Goal: Task Accomplishment & Management: Manage account settings

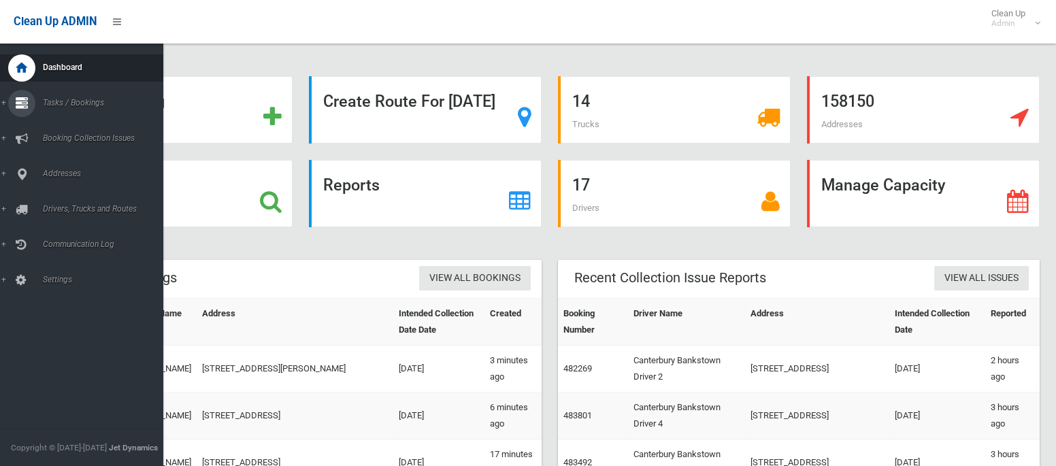
click at [65, 106] on span "Tasks / Bookings" at bounding box center [101, 103] width 125 height 10
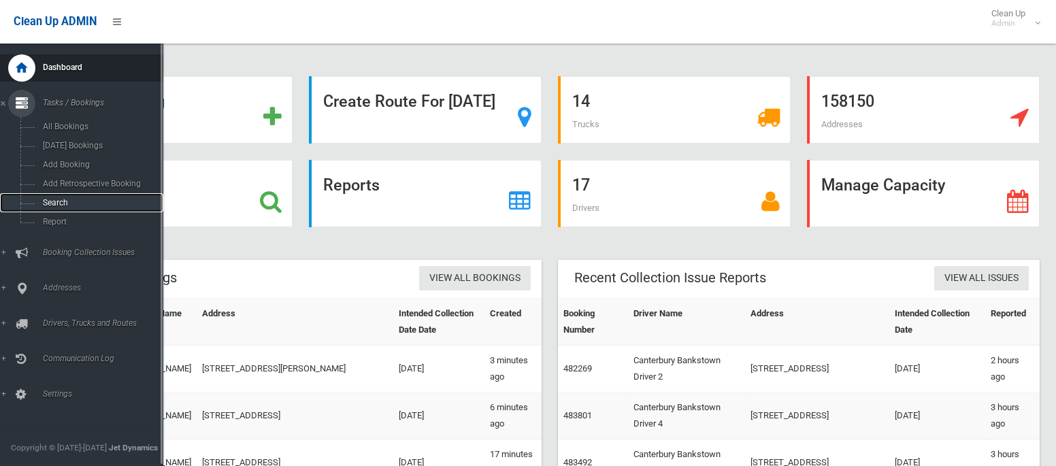
click at [57, 206] on span "Search" at bounding box center [95, 203] width 113 height 10
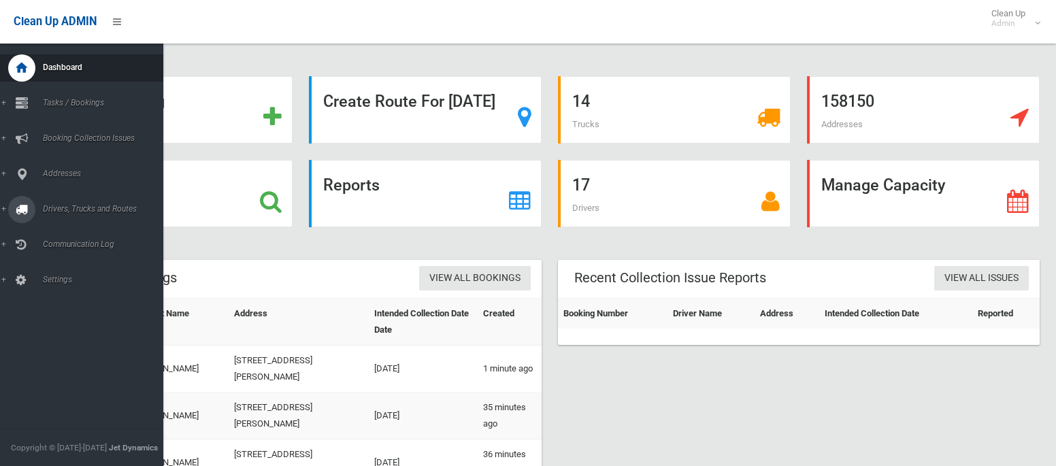
click at [58, 209] on span "Drivers, Trucks and Routes" at bounding box center [101, 209] width 125 height 10
click at [63, 291] on span "Routes" at bounding box center [95, 290] width 113 height 10
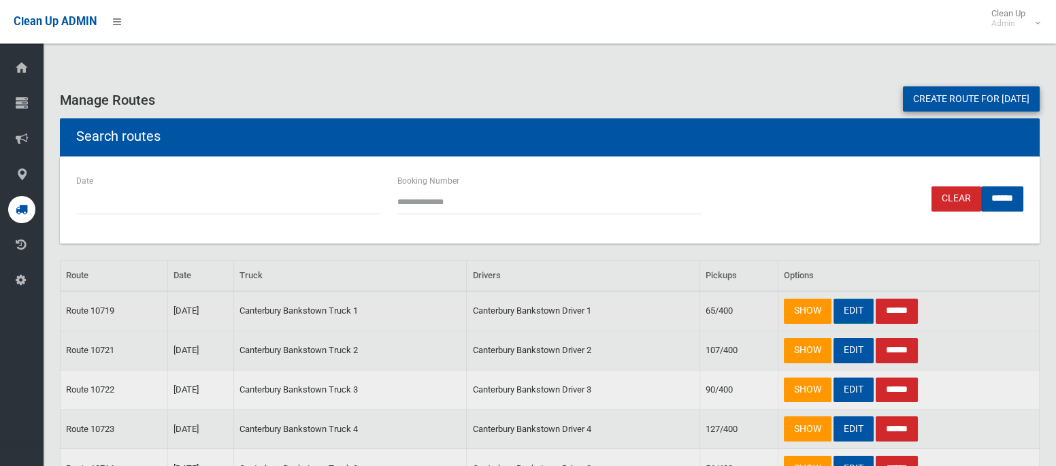
click at [848, 312] on link "EDIT" at bounding box center [854, 311] width 40 height 25
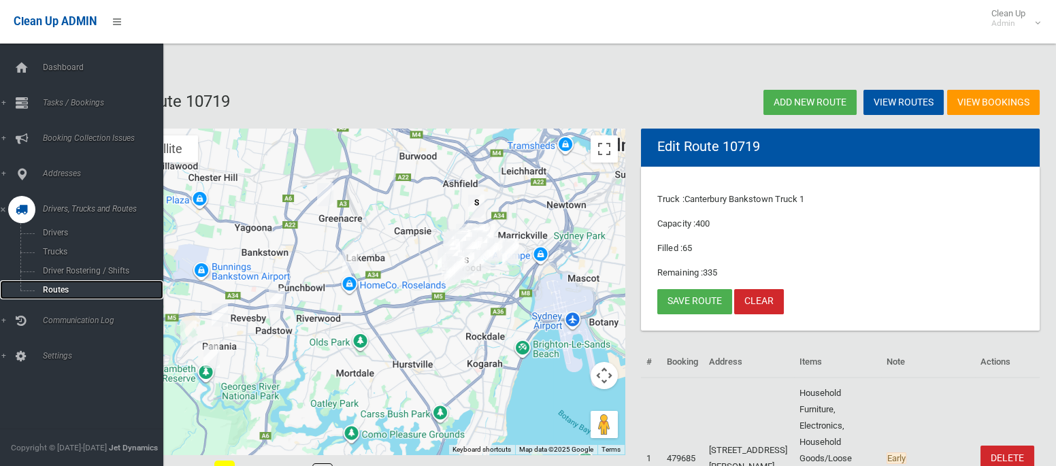
click at [52, 287] on span "Routes" at bounding box center [95, 290] width 113 height 10
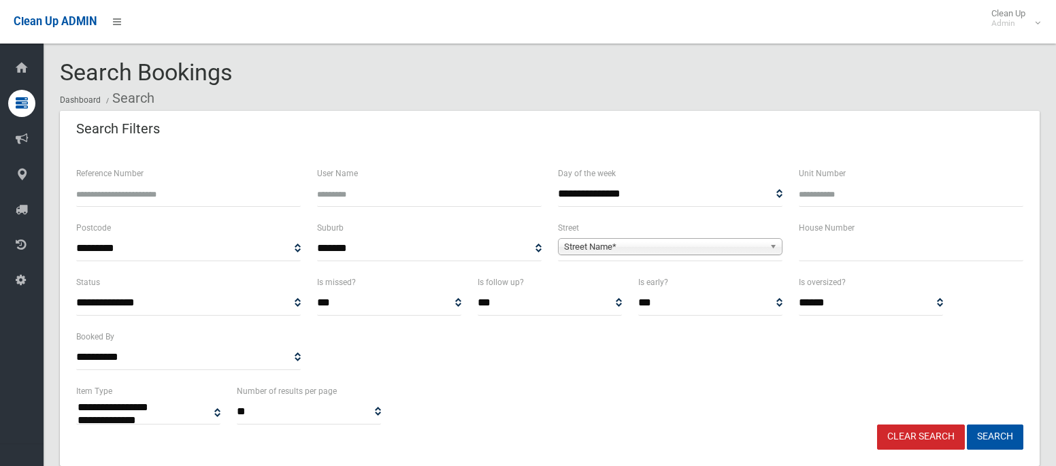
select select
click at [825, 259] on input "text" at bounding box center [911, 248] width 225 height 25
type input "**"
click at [678, 247] on span "Street Name*" at bounding box center [664, 247] width 200 height 16
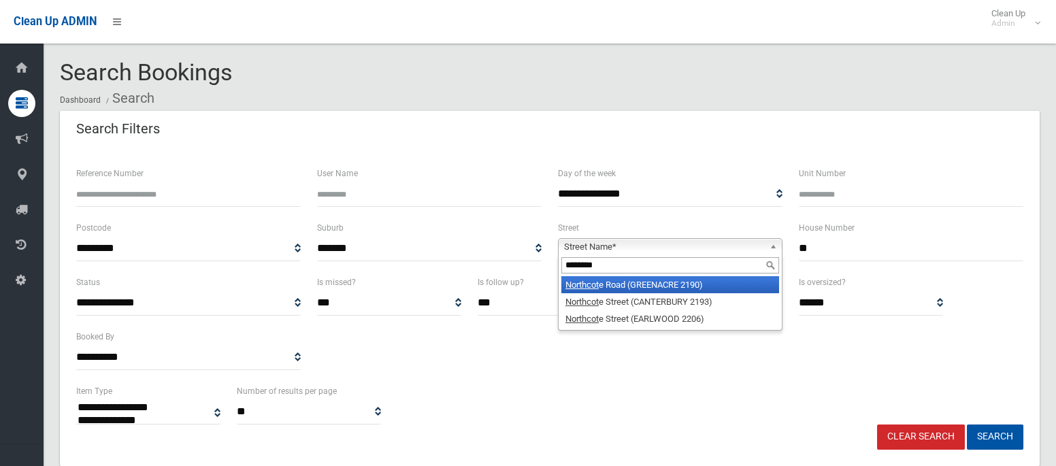
type input "********"
click at [672, 284] on li "Northcot e Road (GREENACRE 2190)" at bounding box center [670, 284] width 218 height 17
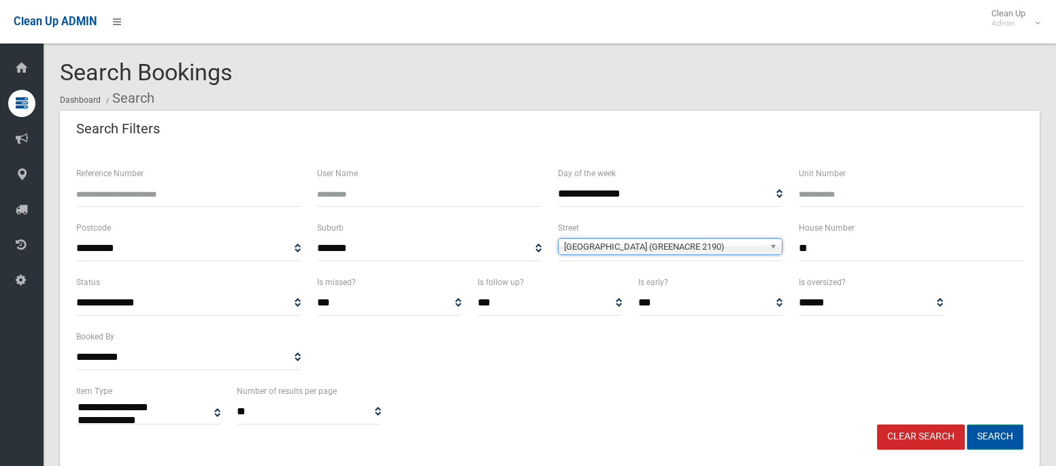
click at [1000, 433] on button "Search" at bounding box center [995, 437] width 56 height 25
select select
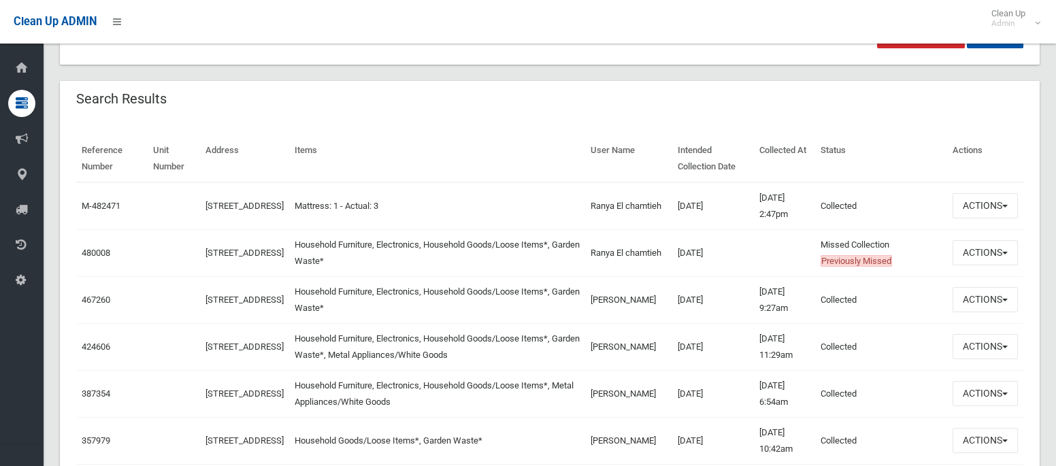
scroll to position [408, 0]
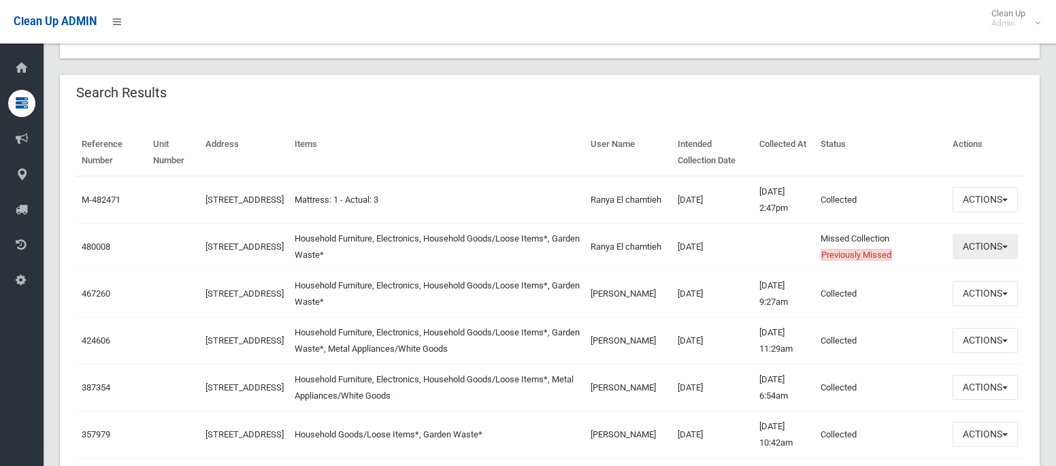
click at [972, 243] on button "Actions" at bounding box center [985, 246] width 65 height 25
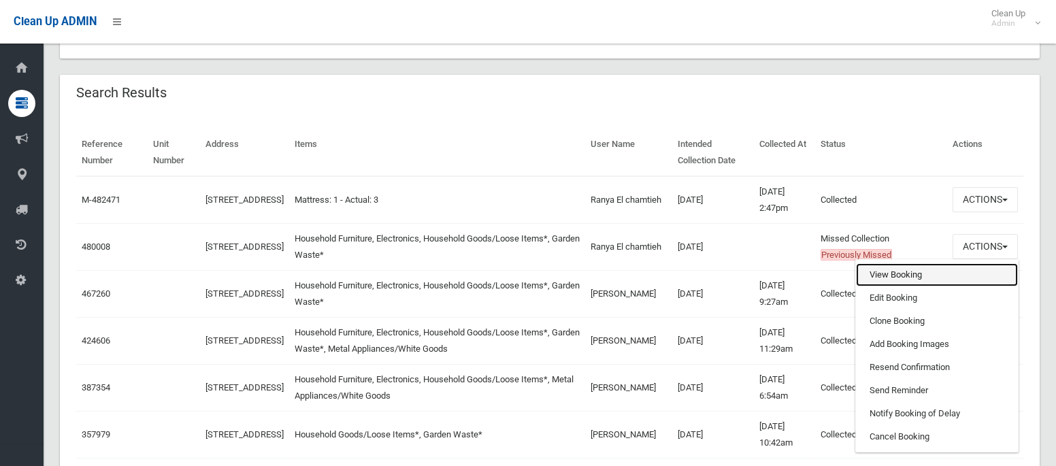
click at [874, 277] on link "View Booking" at bounding box center [937, 274] width 162 height 23
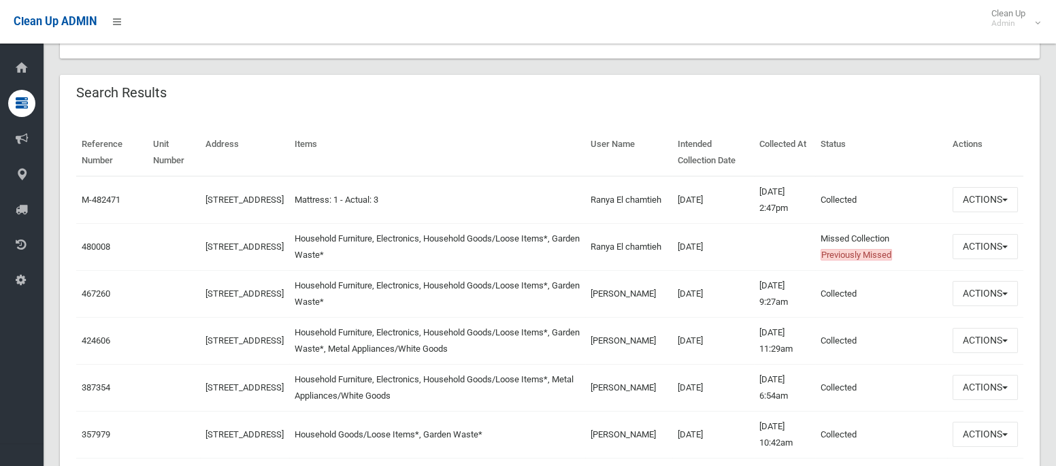
scroll to position [91, 0]
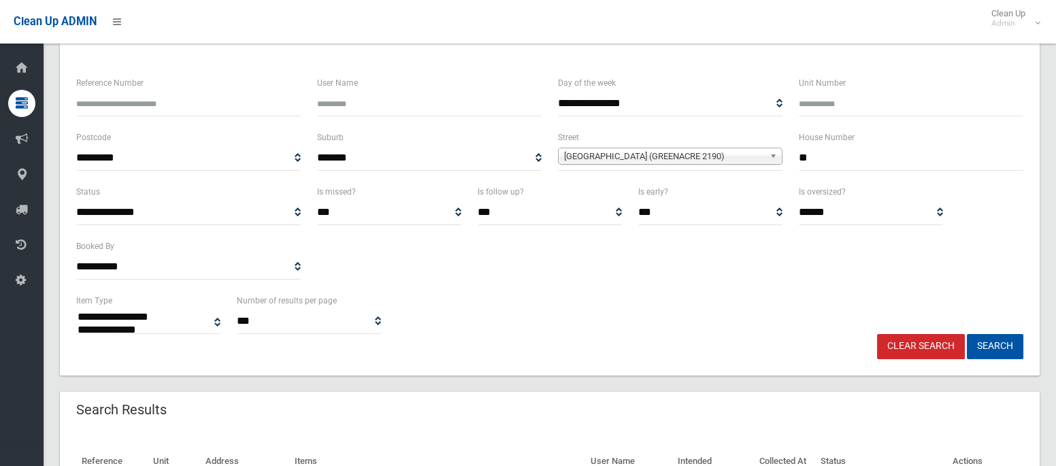
click at [849, 154] on input "**" at bounding box center [911, 158] width 225 height 25
type input "**"
click at [743, 156] on span "Northcote Road (GREENACRE 2190)" at bounding box center [664, 156] width 200 height 16
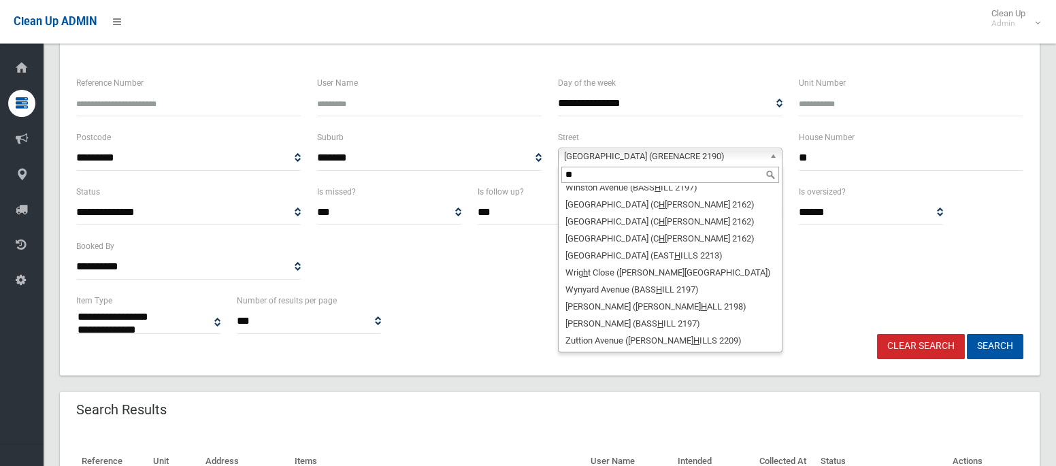
scroll to position [0, 0]
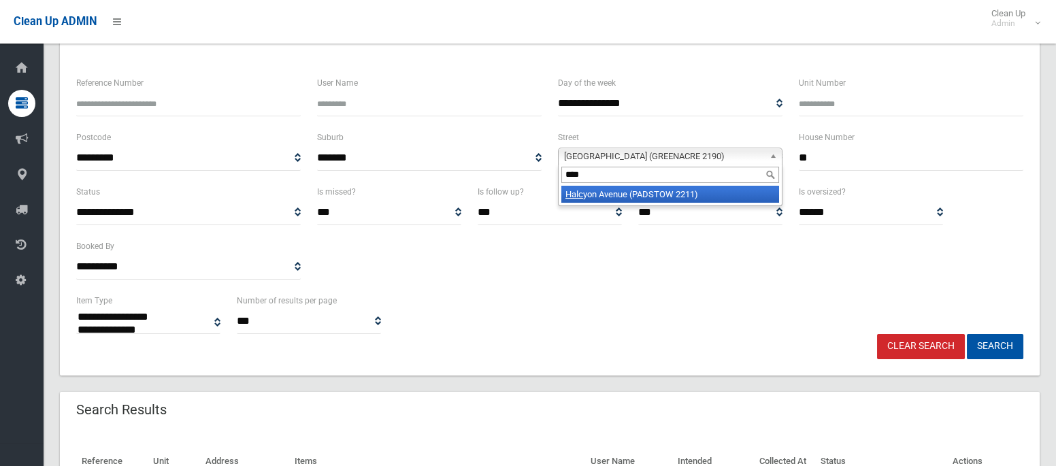
type input "****"
click at [690, 189] on li "Halc yon Avenue (PADSTOW 2211)" at bounding box center [670, 194] width 218 height 17
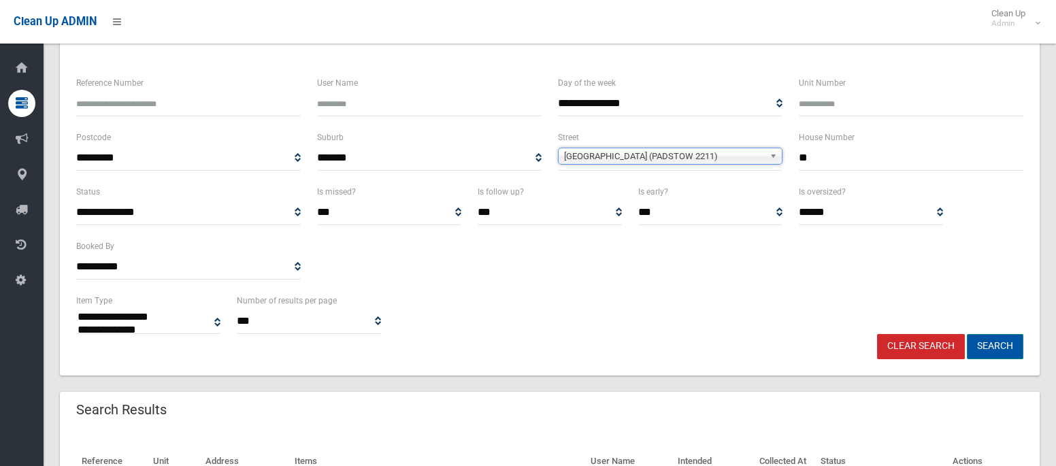
click at [990, 348] on button "Search" at bounding box center [995, 346] width 56 height 25
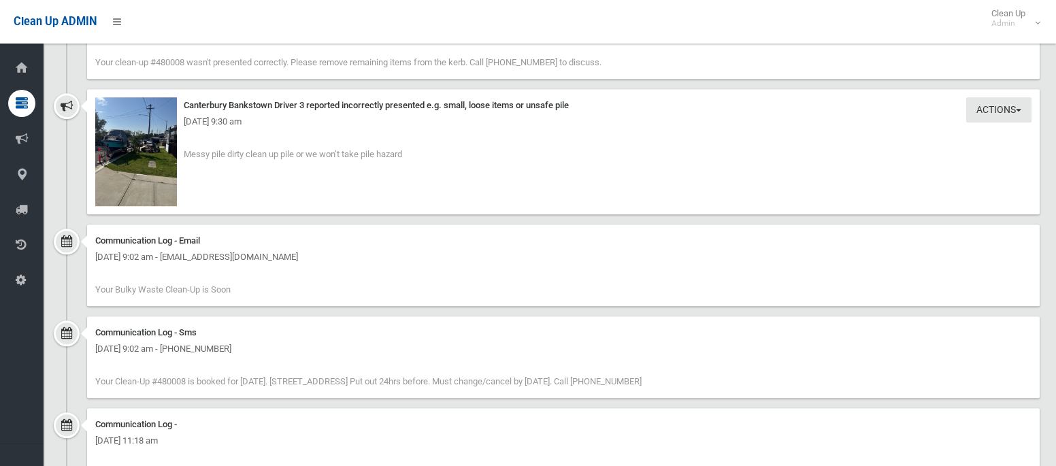
scroll to position [2353, 0]
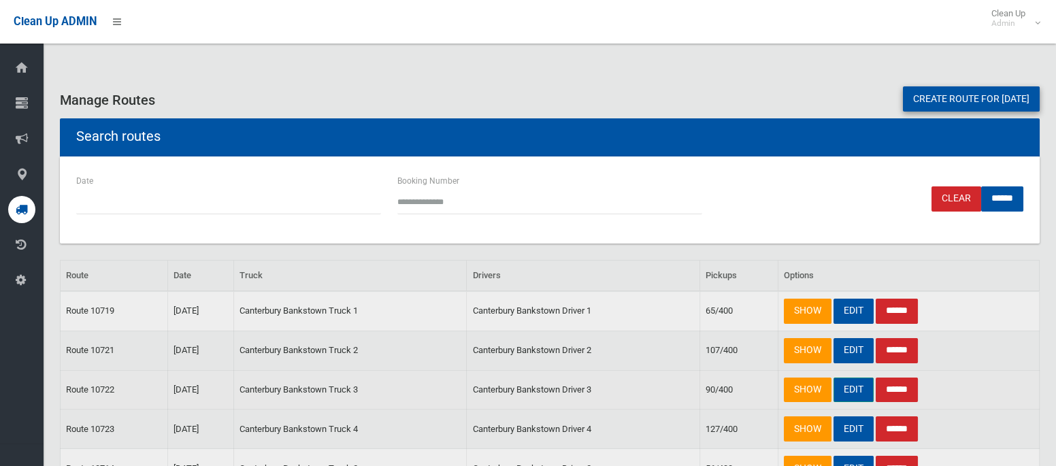
click at [849, 387] on link "EDIT" at bounding box center [854, 390] width 40 height 25
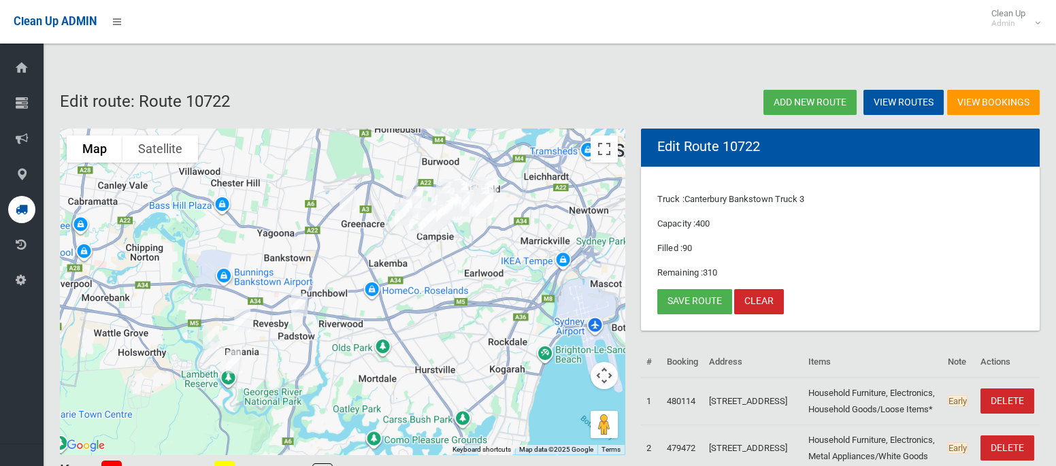
click at [348, 190] on img "50 Northcote Road, GREENACRE NSW 2190" at bounding box center [347, 200] width 27 height 34
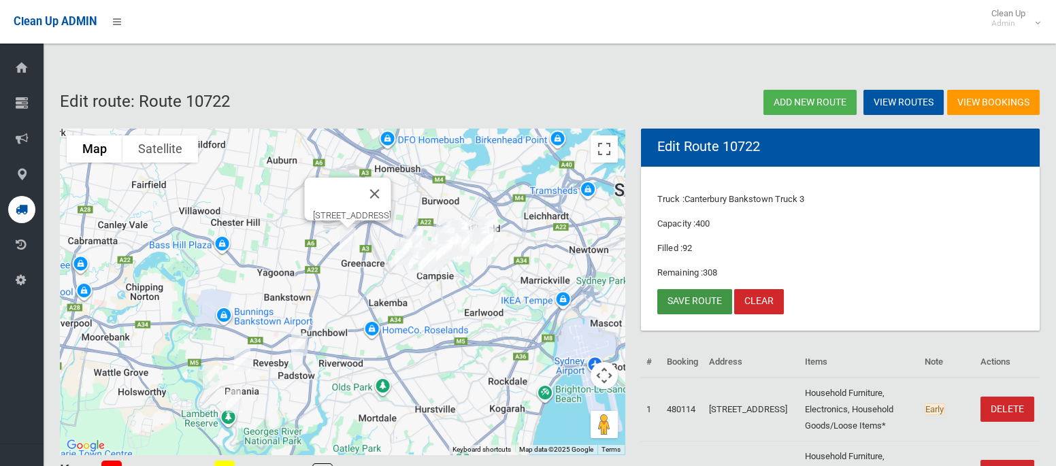
click at [684, 299] on link "Save route" at bounding box center [694, 301] width 75 height 25
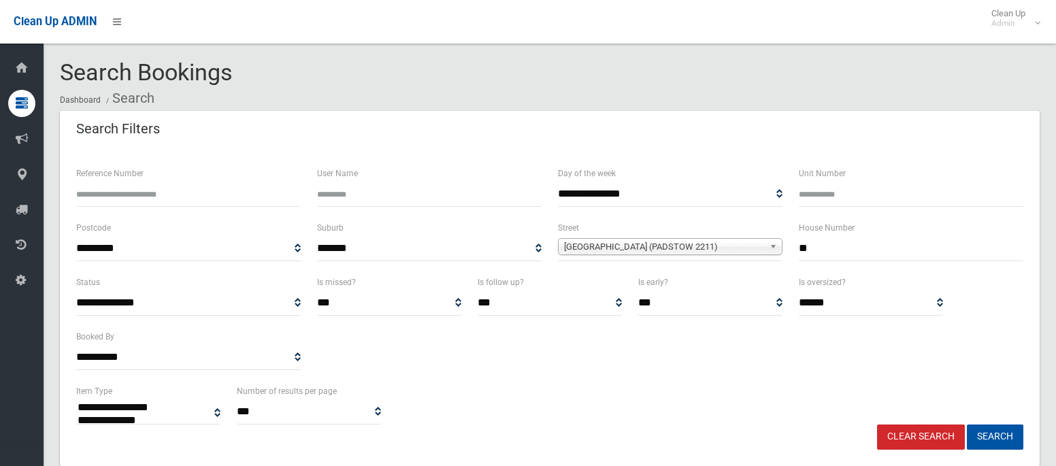
select select
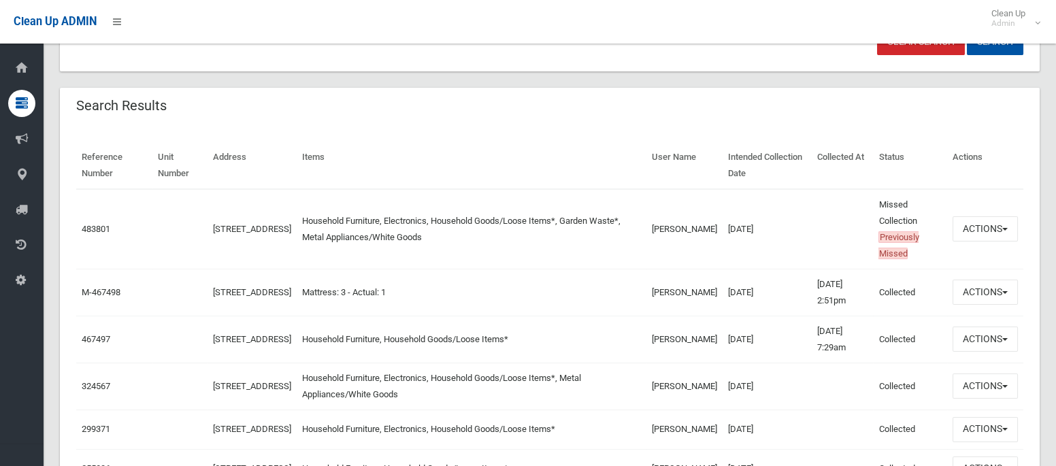
scroll to position [474, 0]
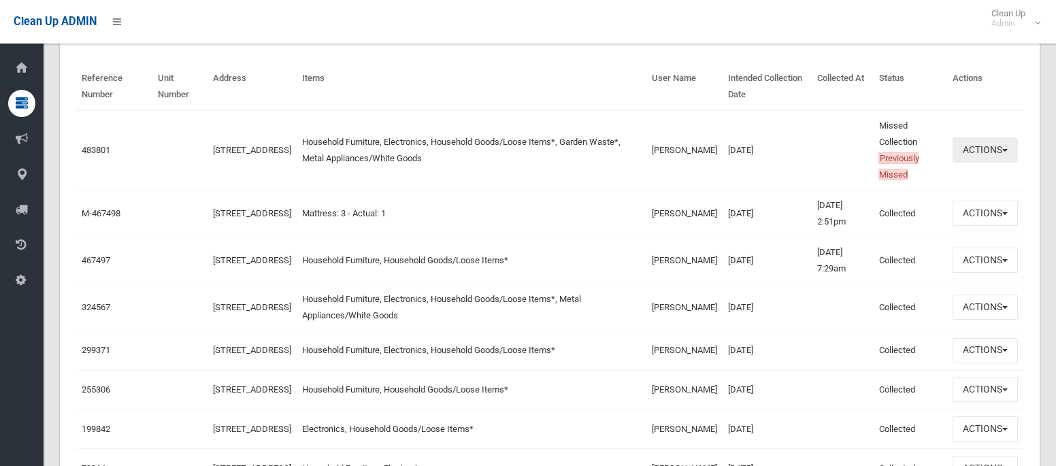
click at [985, 154] on button "Actions" at bounding box center [985, 149] width 65 height 25
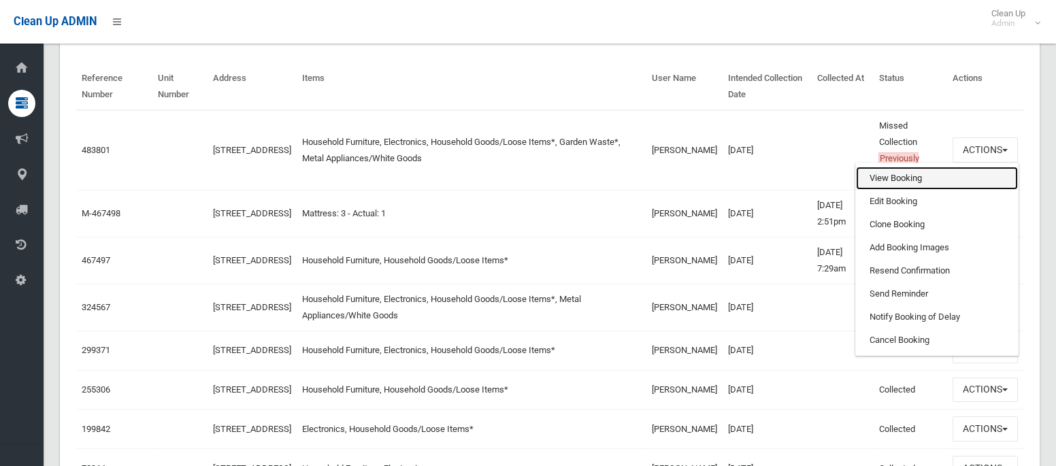
click at [910, 184] on link "View Booking" at bounding box center [937, 178] width 162 height 23
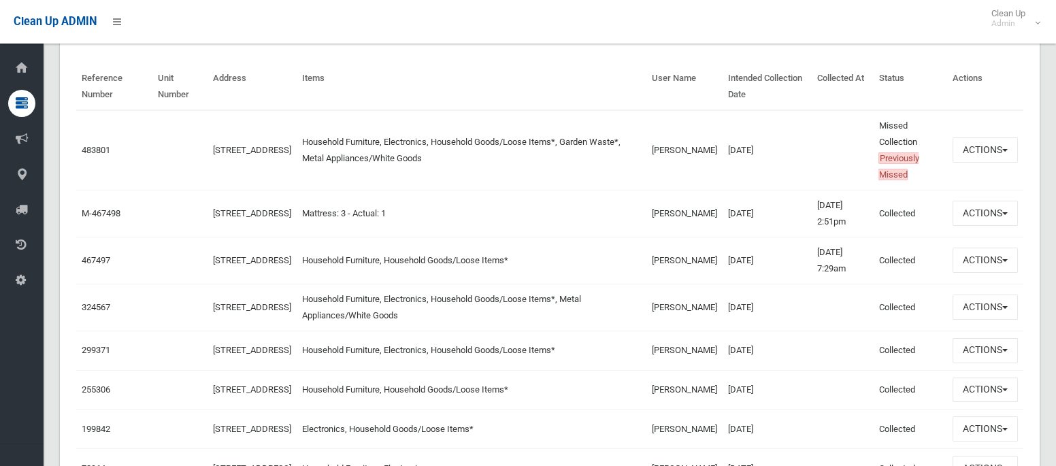
scroll to position [0, 0]
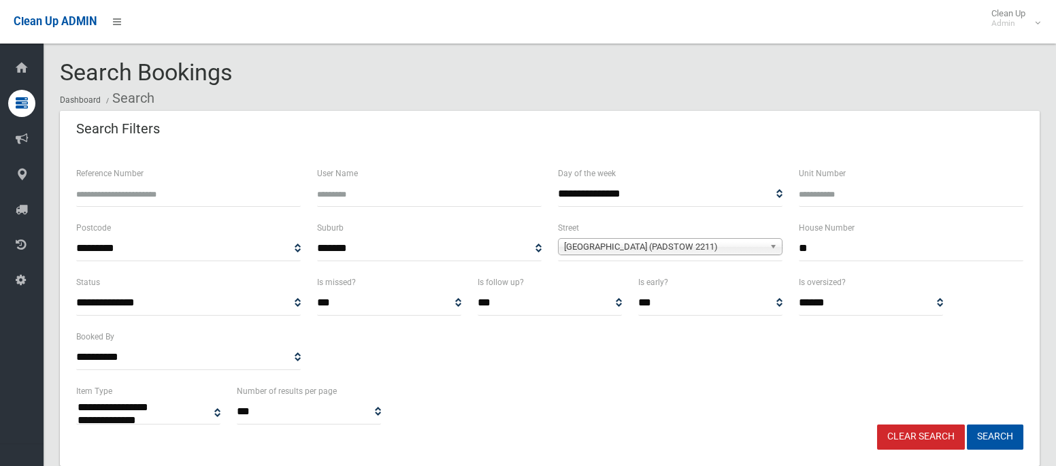
click at [874, 255] on input "**" at bounding box center [911, 248] width 225 height 25
type input "**"
click at [743, 241] on span "Halcyon Avenue (PADSTOW 2211)" at bounding box center [664, 247] width 200 height 16
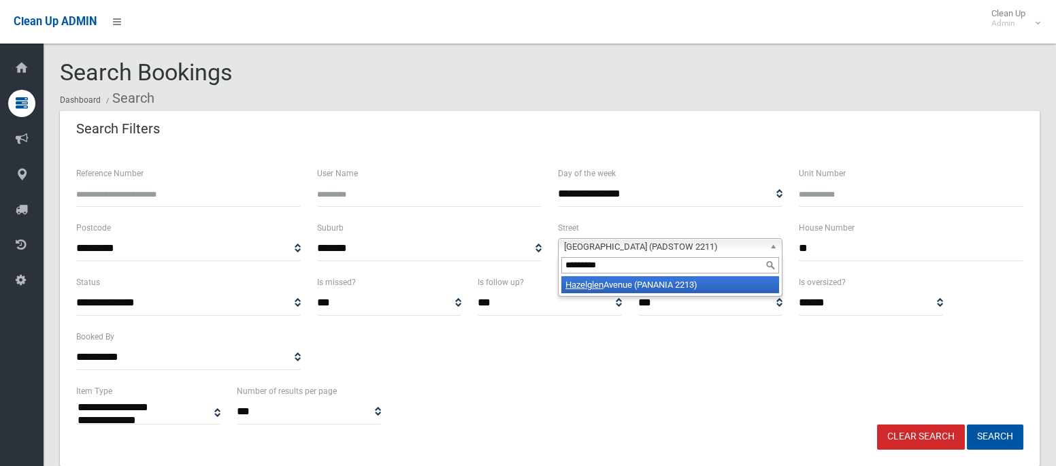
type input "*********"
click at [719, 287] on li "Hazelglen Avenue (PANANIA 2213)" at bounding box center [670, 284] width 218 height 17
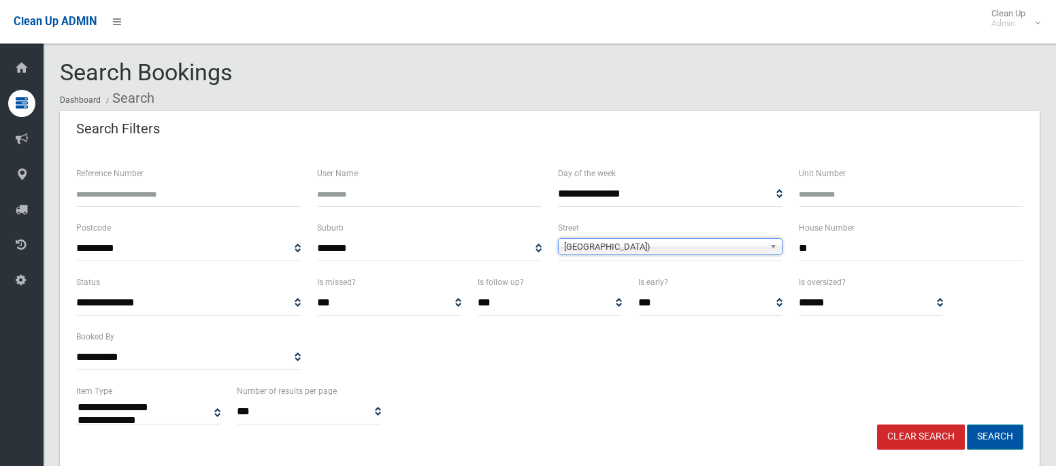
click at [1003, 436] on button "Search" at bounding box center [995, 437] width 56 height 25
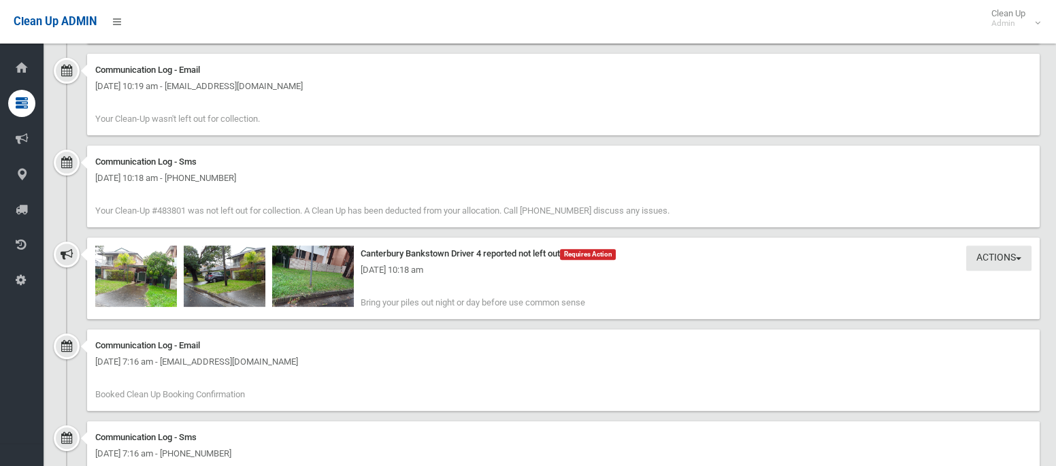
scroll to position [1433, 0]
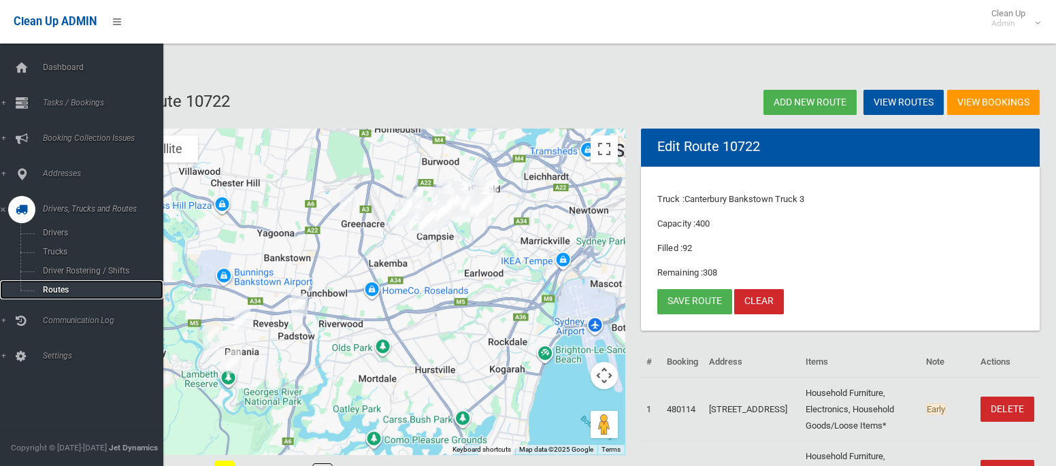
click at [45, 293] on span "Routes" at bounding box center [95, 290] width 113 height 10
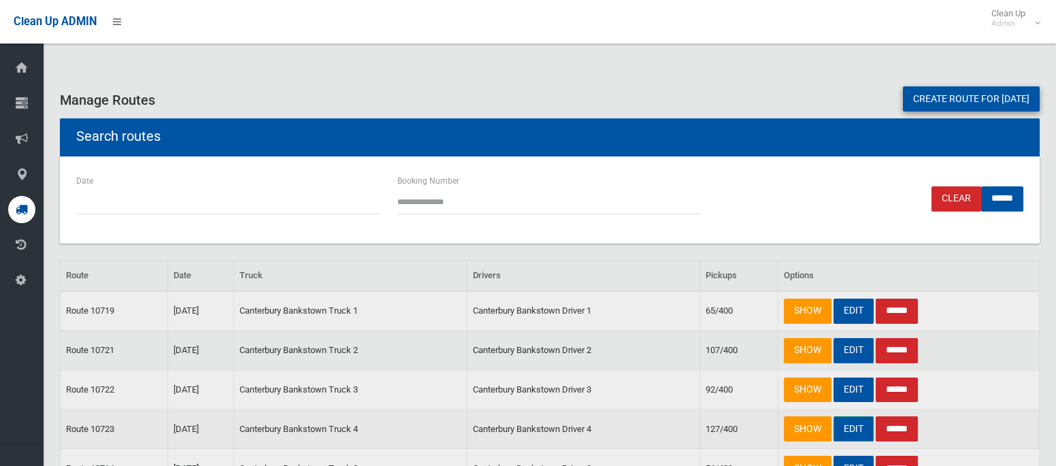
click at [844, 425] on link "EDIT" at bounding box center [854, 429] width 40 height 25
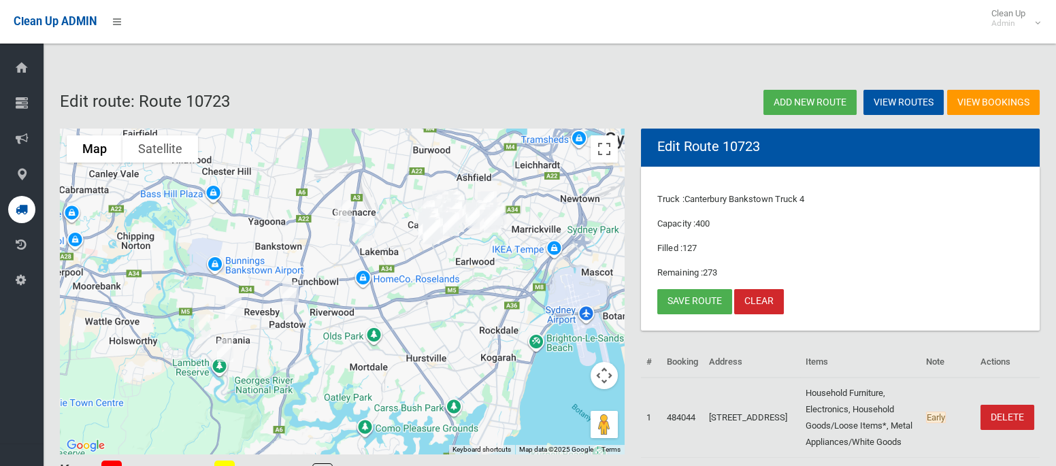
click at [289, 292] on img "1A Halcyon Avenue, PADSTOW NSW 2211" at bounding box center [290, 293] width 27 height 34
click at [691, 292] on link "Save route" at bounding box center [694, 301] width 75 height 25
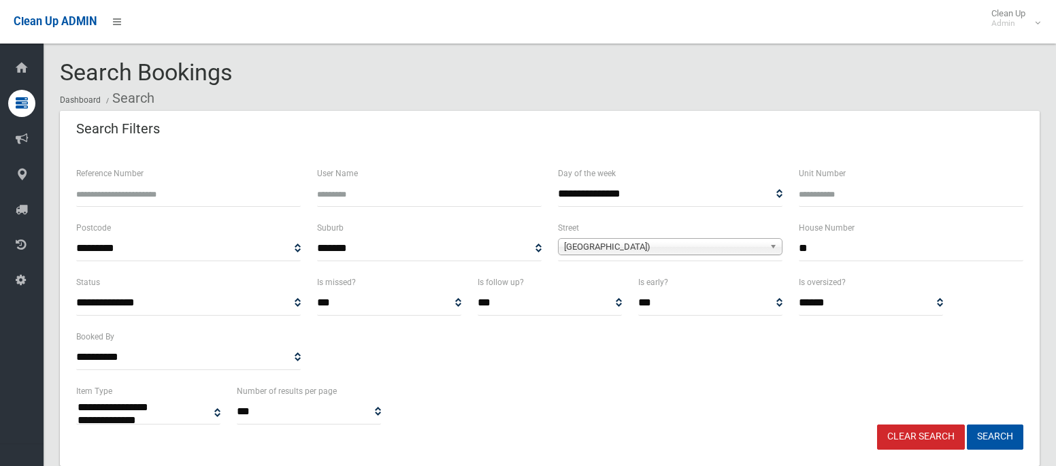
select select
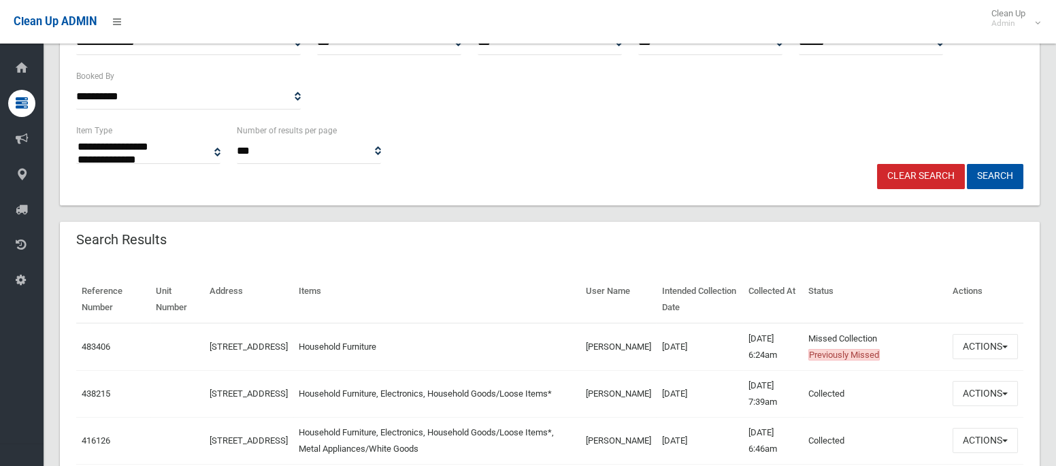
scroll to position [265, 0]
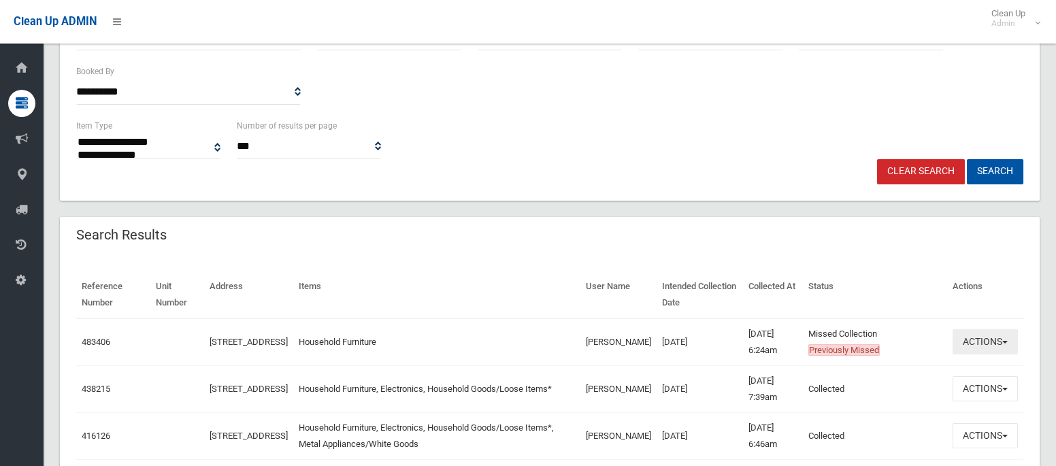
click at [1004, 344] on button "Actions" at bounding box center [985, 341] width 65 height 25
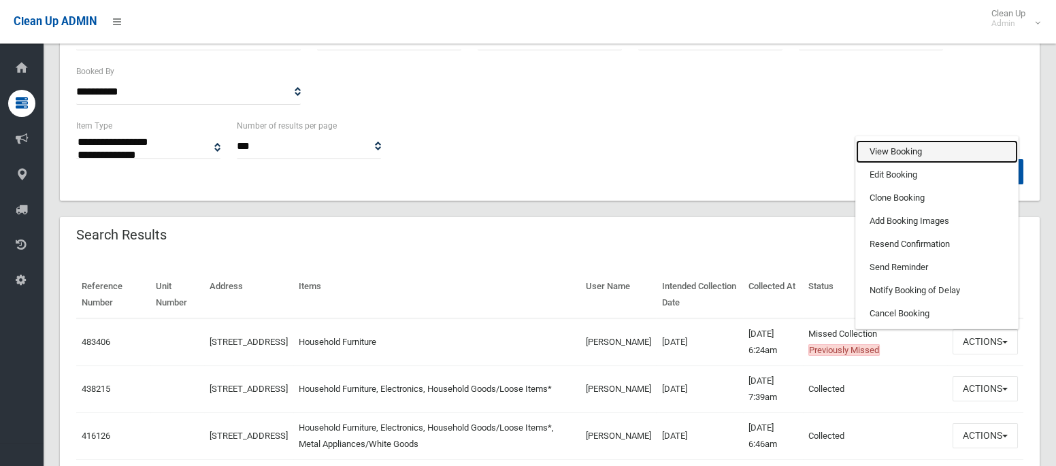
click at [895, 149] on link "View Booking" at bounding box center [937, 151] width 162 height 23
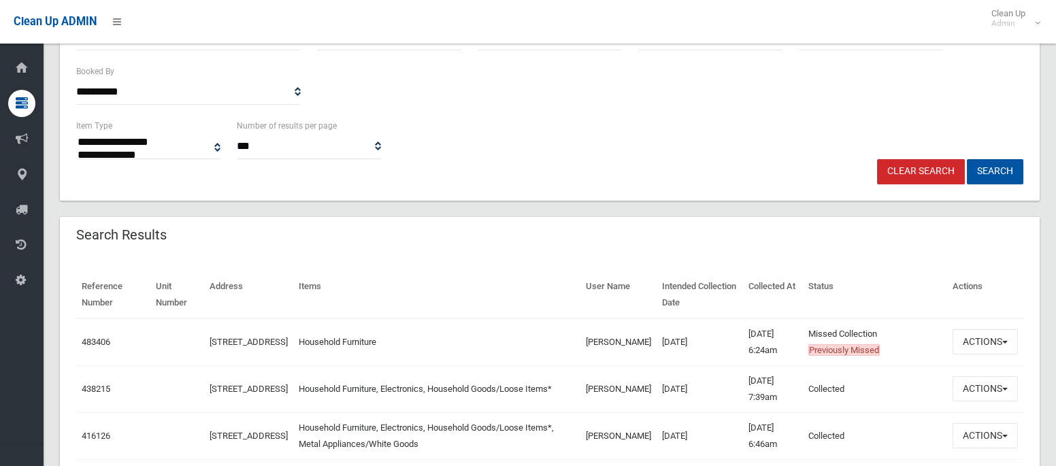
scroll to position [0, 0]
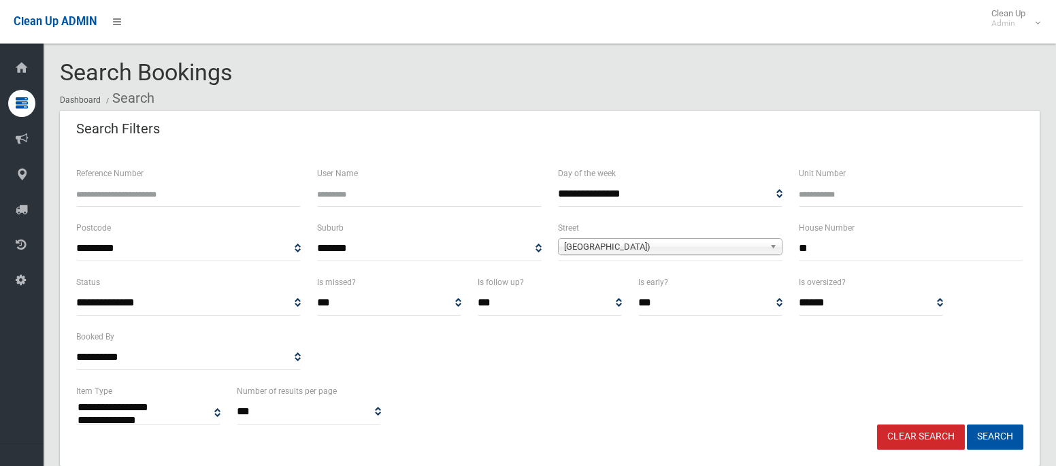
click at [883, 251] on input "**" at bounding box center [911, 248] width 225 height 25
type input "***"
click at [680, 248] on span "Hazelglen Avenue (PANANIA 2213)" at bounding box center [664, 247] width 200 height 16
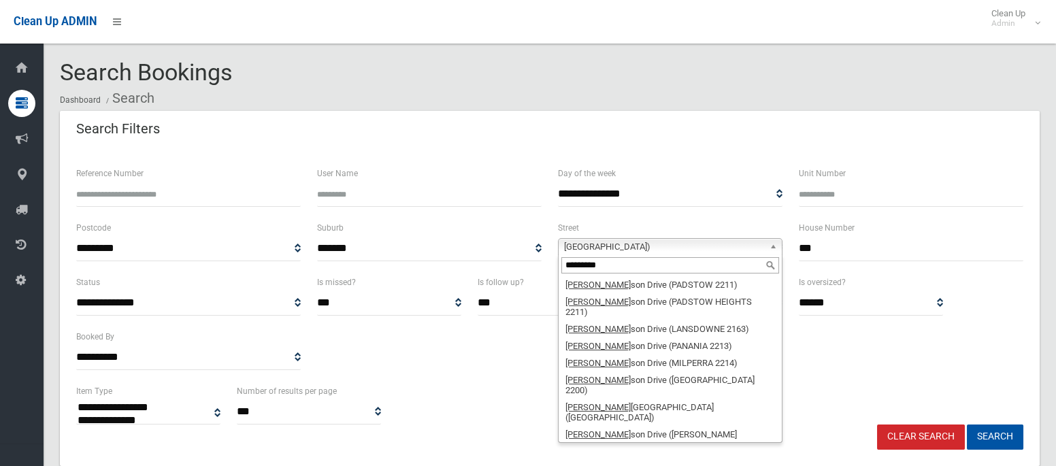
type input "*********"
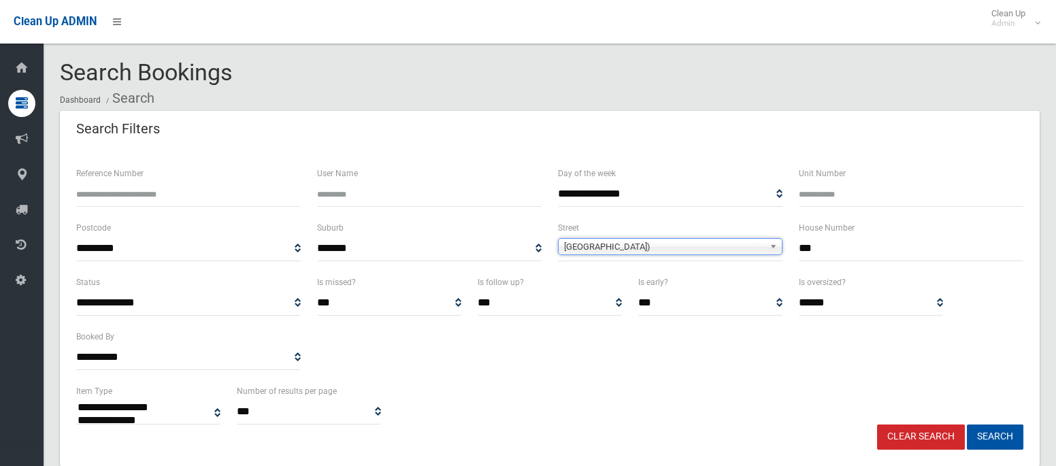
click at [710, 243] on span "Hazelglen Avenue (PANANIA 2213)" at bounding box center [664, 247] width 200 height 16
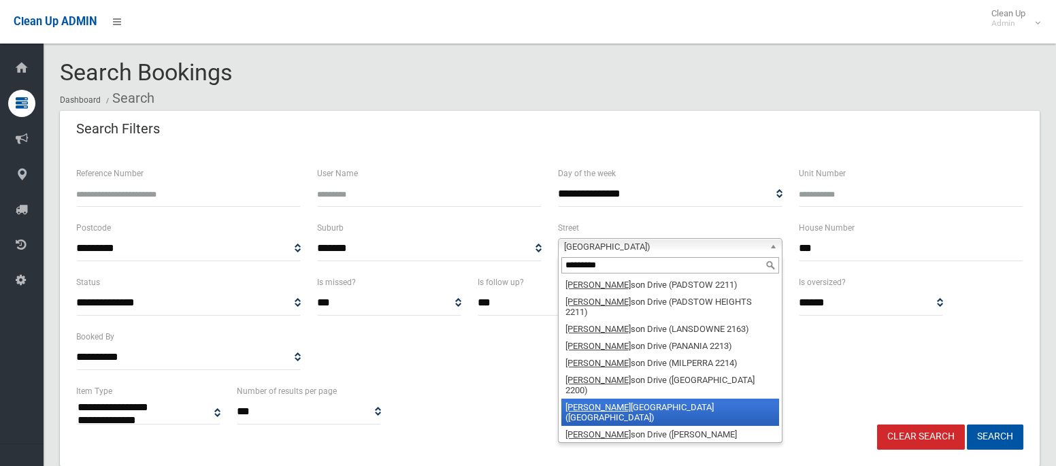
type input "*********"
click at [674, 400] on li "Henry Law son Drive (EAST HILLS 2213)" at bounding box center [670, 412] width 218 height 27
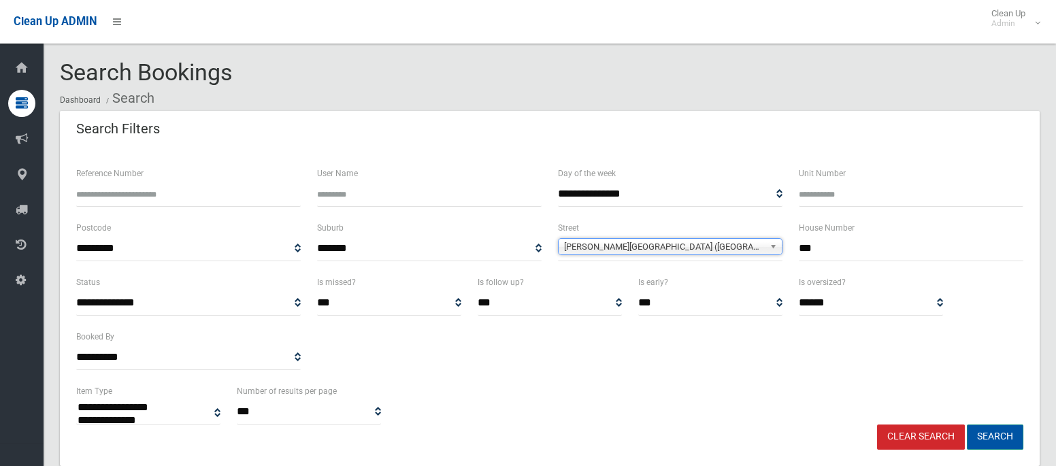
click at [989, 438] on button "Search" at bounding box center [995, 437] width 56 height 25
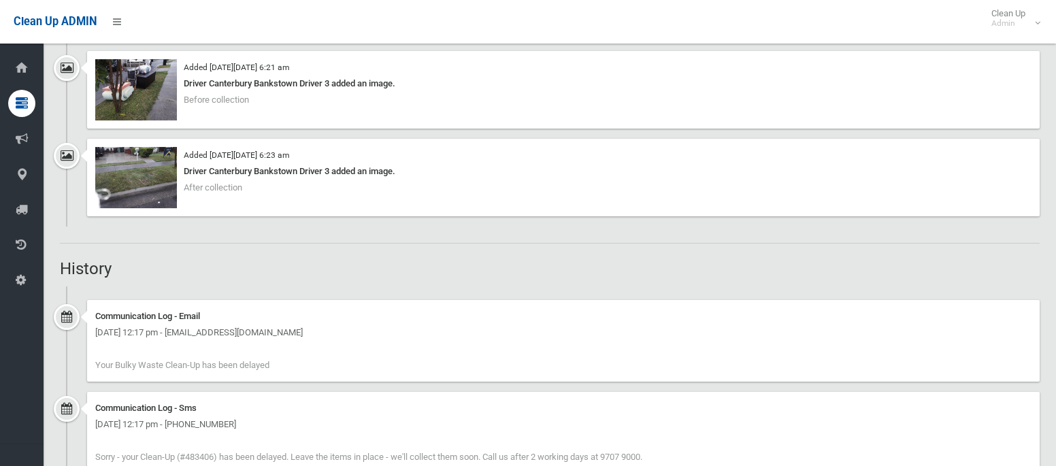
scroll to position [818, 0]
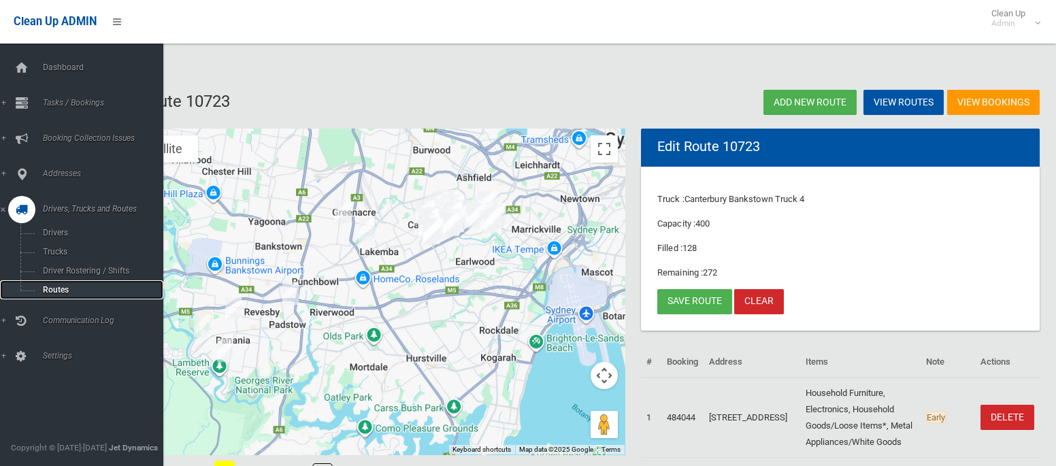
click at [50, 288] on span "Routes" at bounding box center [95, 290] width 113 height 10
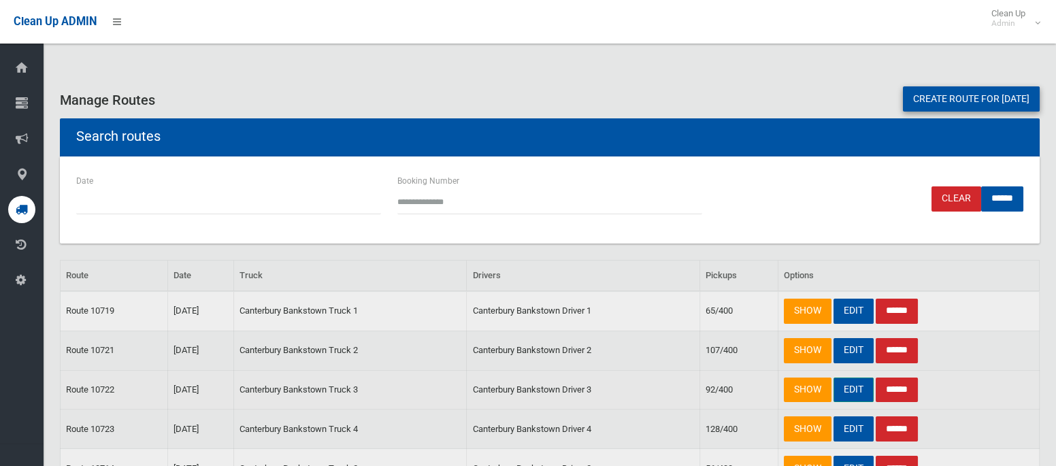
click at [856, 387] on link "EDIT" at bounding box center [854, 390] width 40 height 25
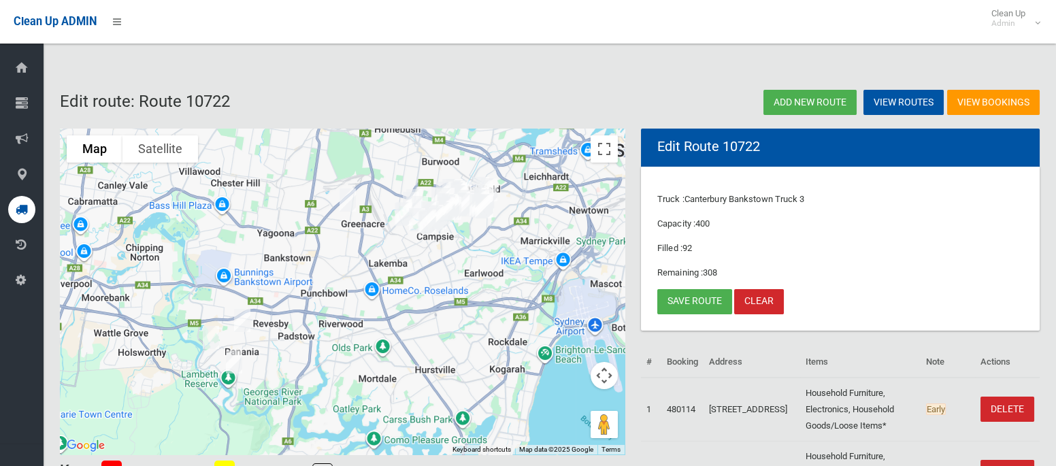
click at [242, 314] on img "10 Hazelglen Avenue, PANANIA NSW 2213" at bounding box center [242, 321] width 27 height 34
click at [206, 336] on img "589 Henry Lawson Drive, EAST HILLS NSW 2213" at bounding box center [210, 338] width 27 height 34
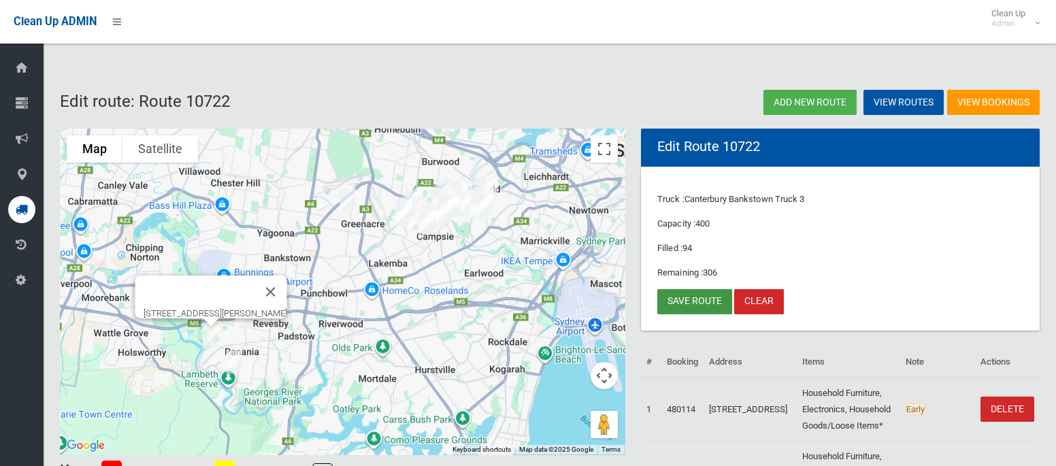
click at [682, 304] on link "Save route" at bounding box center [694, 301] width 75 height 25
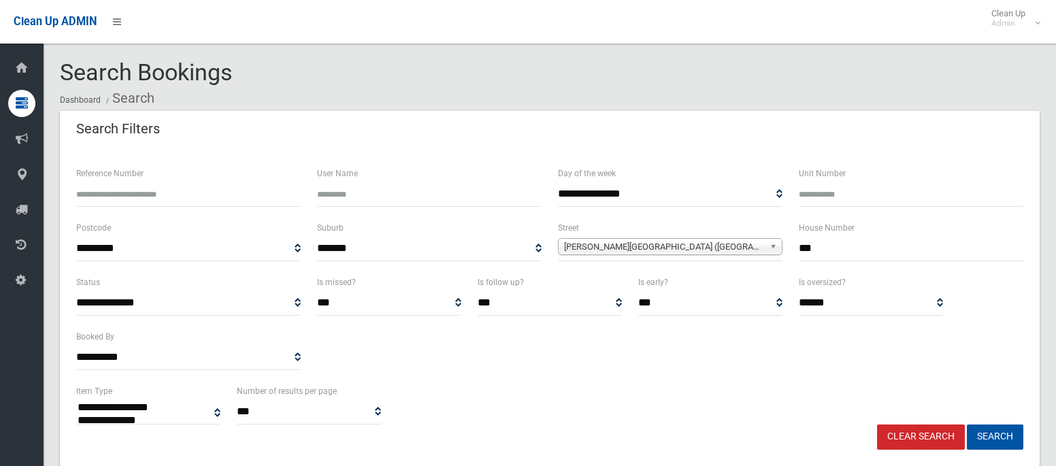
select select
click at [990, 437] on button "Search" at bounding box center [995, 437] width 56 height 25
select select
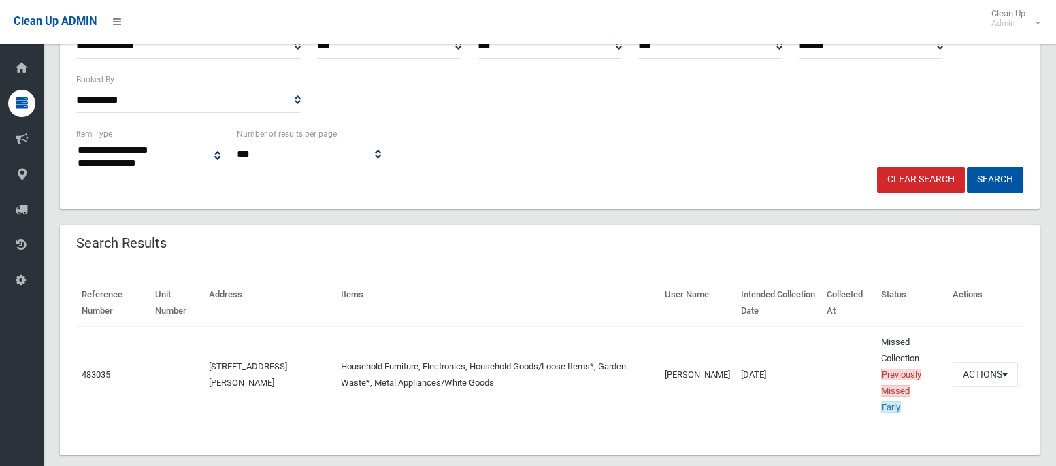
scroll to position [257, 0]
click at [983, 374] on button "Actions" at bounding box center [985, 374] width 65 height 25
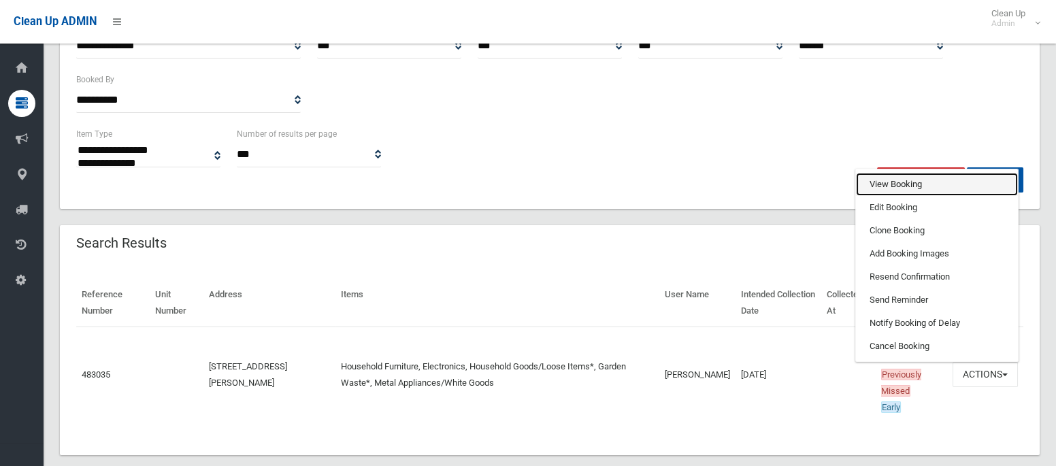
click at [904, 176] on link "View Booking" at bounding box center [937, 184] width 162 height 23
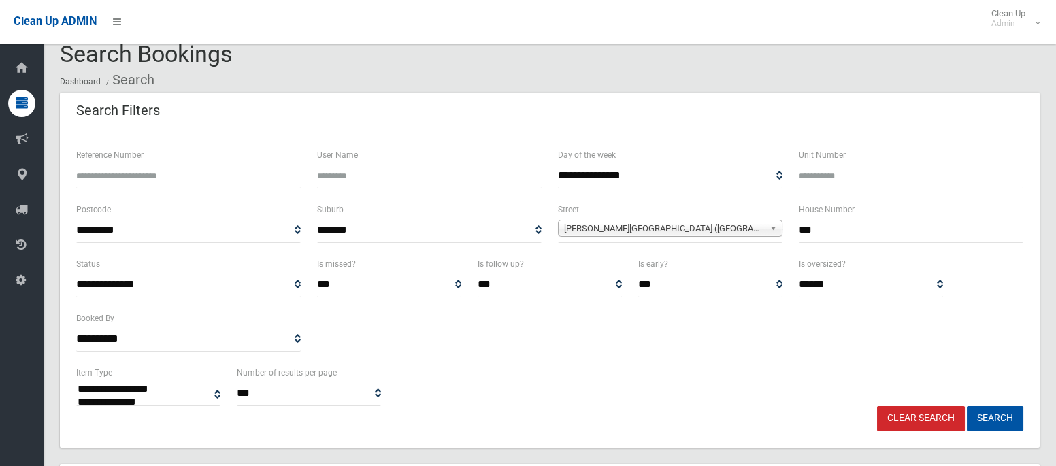
scroll to position [17, 0]
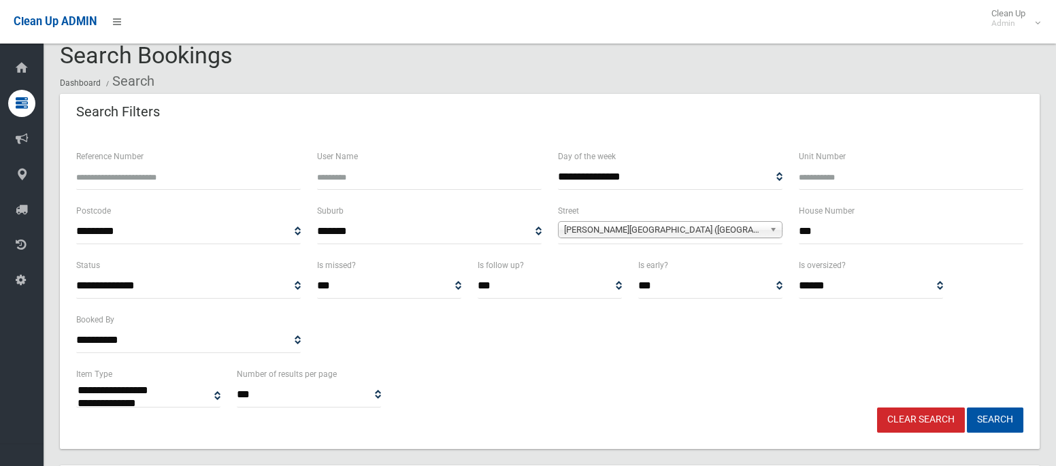
click at [802, 186] on input "Unit Number" at bounding box center [911, 177] width 225 height 25
type input "*"
click at [804, 234] on input "***" at bounding box center [911, 231] width 225 height 25
type input "***"
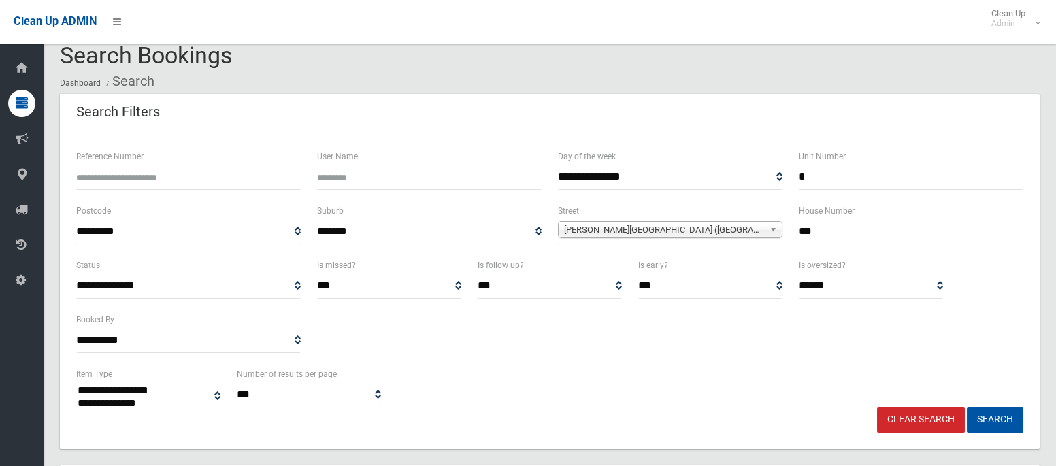
click at [713, 224] on span "[PERSON_NAME][GEOGRAPHIC_DATA] ([GEOGRAPHIC_DATA])" at bounding box center [664, 230] width 200 height 16
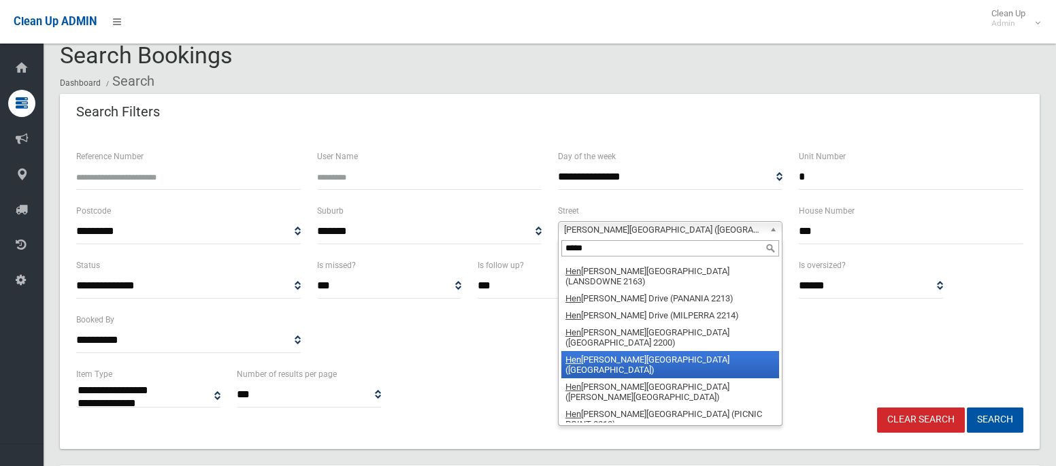
scroll to position [34, 0]
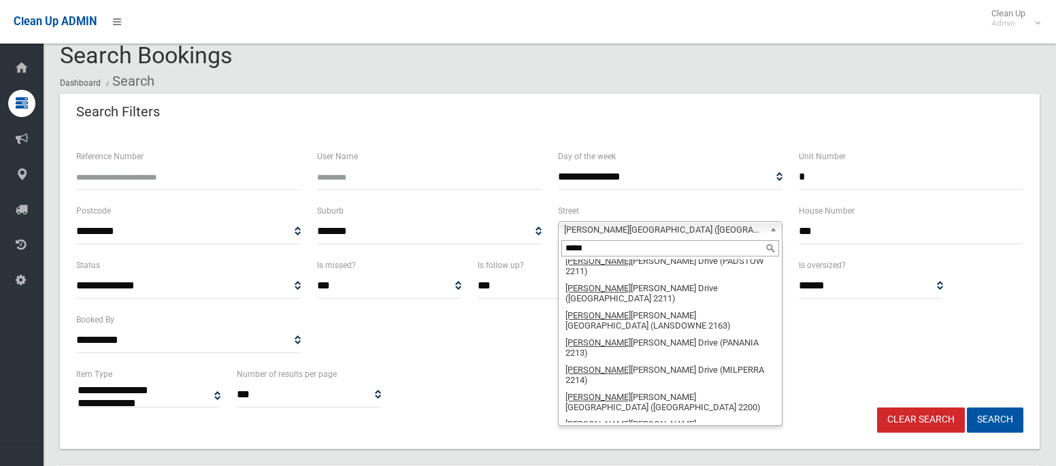
type input "*****"
click at [687, 443] on li "Henry Lawson Drive (GEORGES HALL 2198)" at bounding box center [670, 461] width 218 height 37
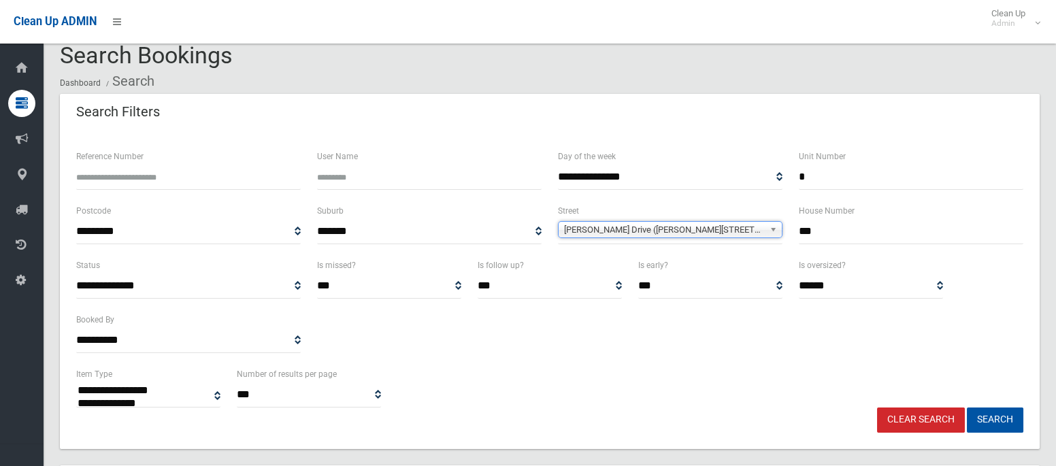
click at [651, 229] on span "[PERSON_NAME] Drive ([PERSON_NAME][STREET_ADDRESS])" at bounding box center [664, 230] width 200 height 16
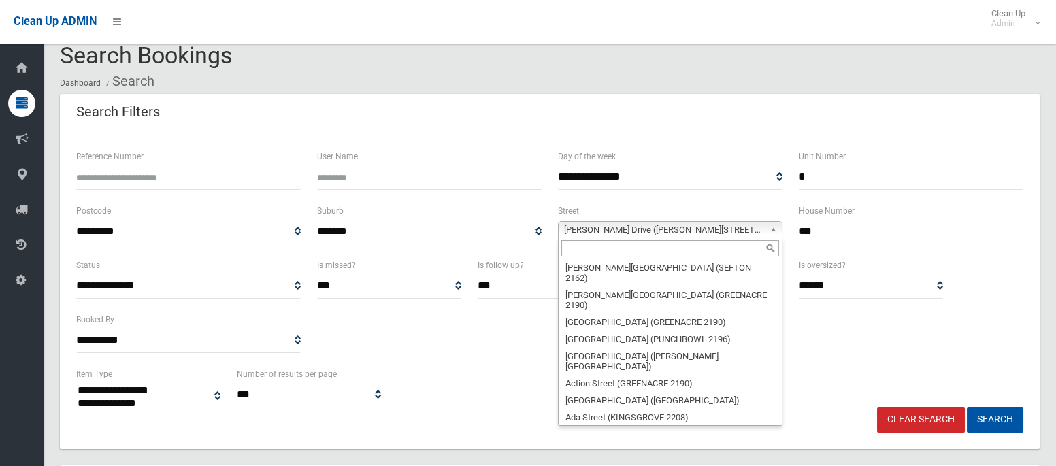
scroll to position [16074, 0]
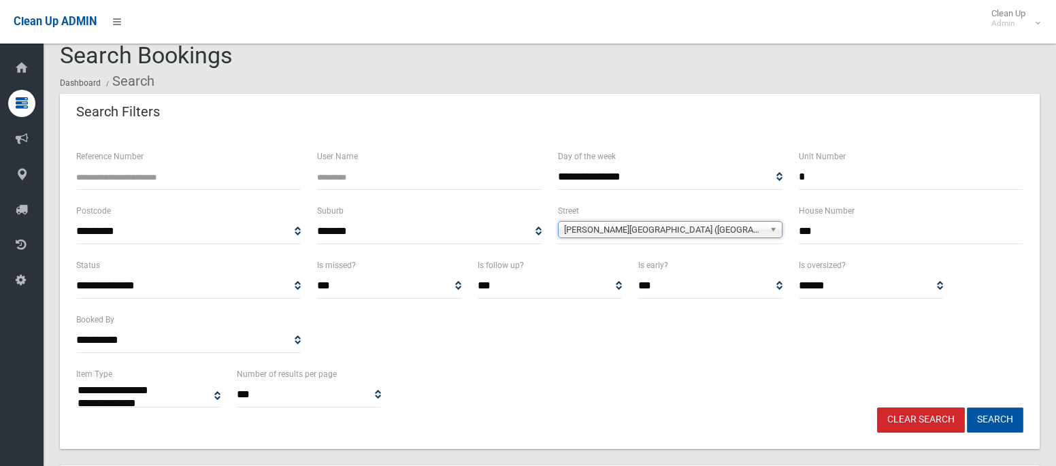
click at [1006, 421] on button "Search" at bounding box center [995, 420] width 56 height 25
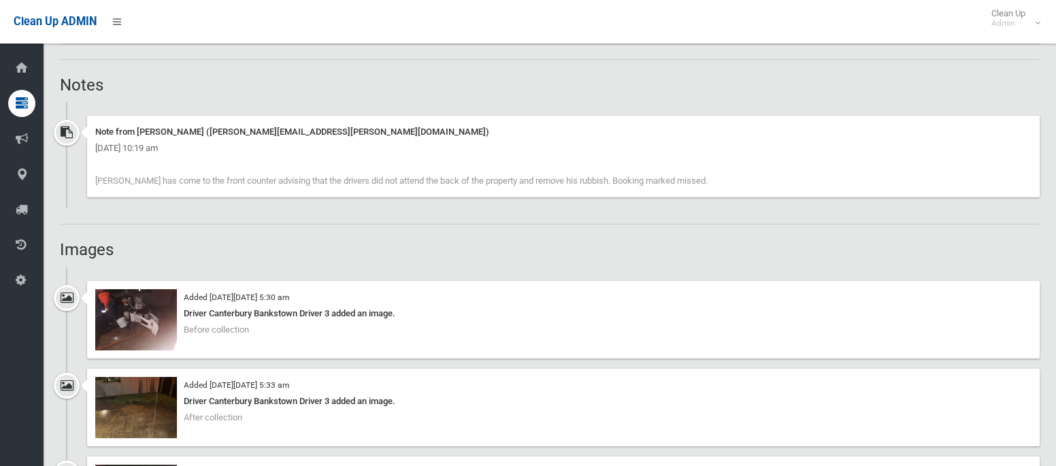
scroll to position [861, 0]
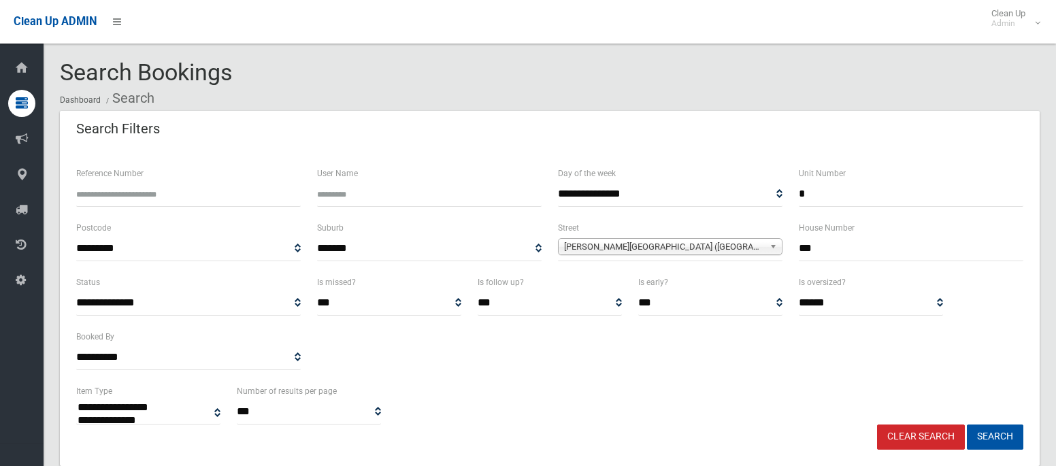
select select
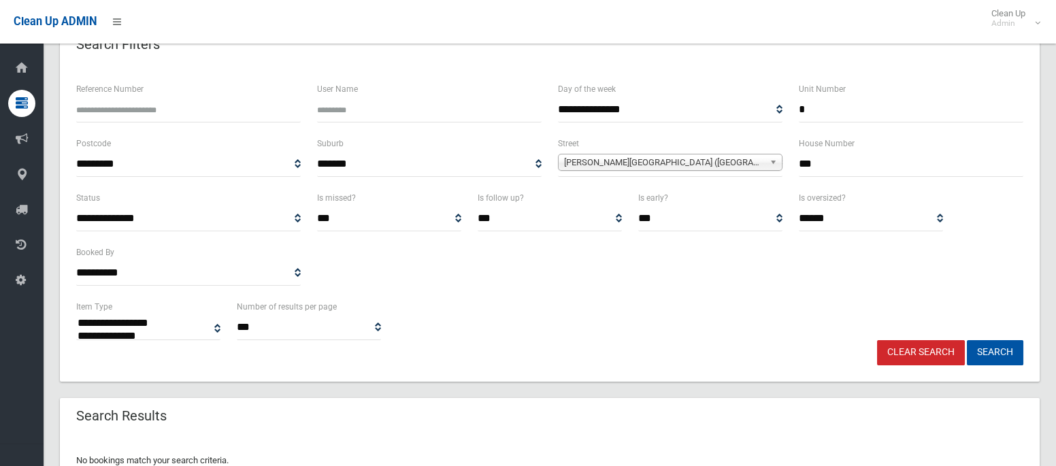
scroll to position [82, 0]
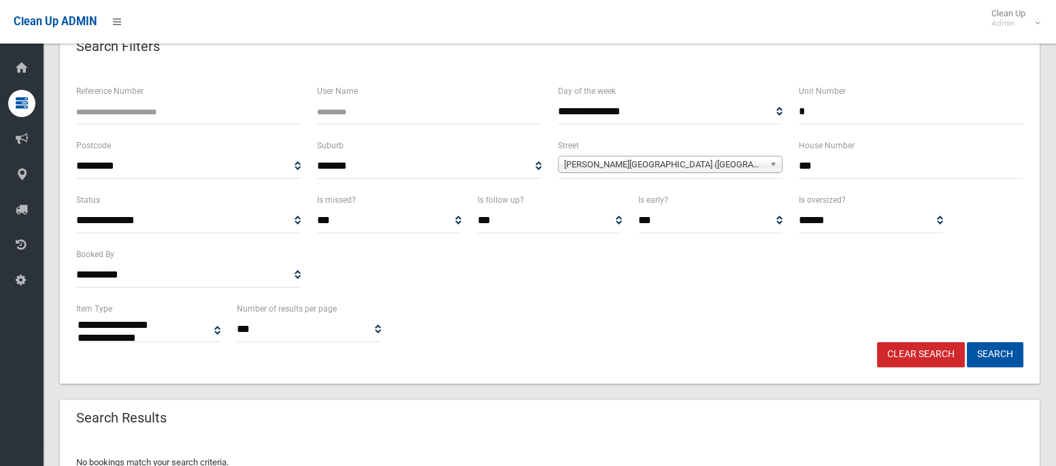
click at [662, 157] on span "[PERSON_NAME][GEOGRAPHIC_DATA] ([GEOGRAPHIC_DATA])" at bounding box center [664, 165] width 200 height 16
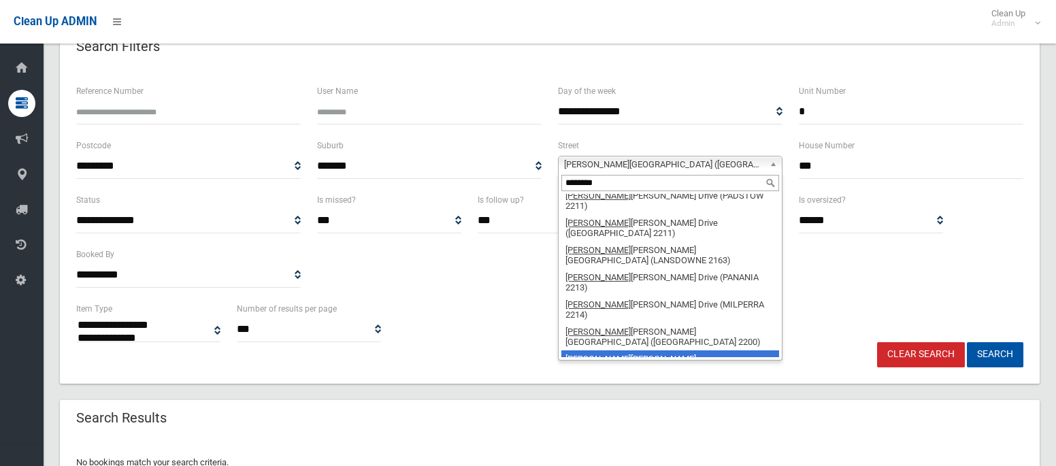
scroll to position [0, 0]
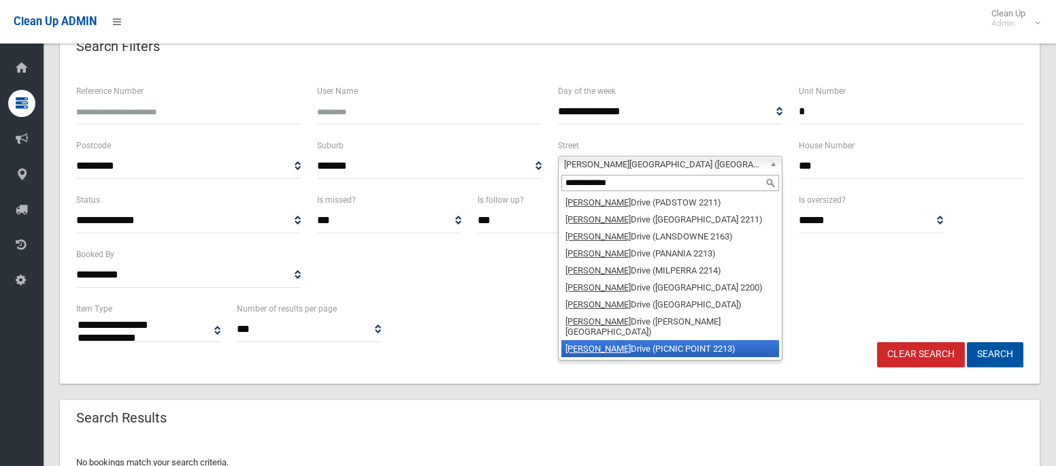
type input "**********"
click at [619, 348] on em "[PERSON_NAME]" at bounding box center [598, 349] width 65 height 10
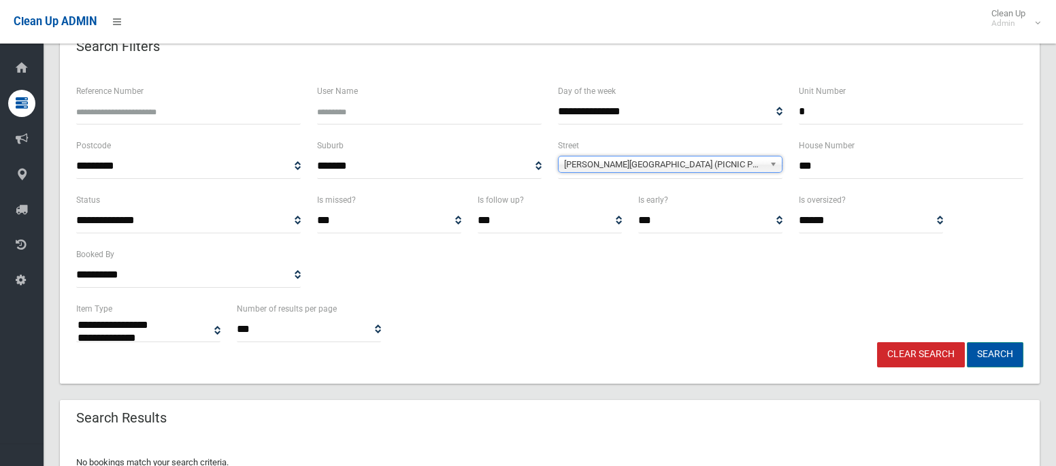
click at [1000, 349] on button "Search" at bounding box center [995, 354] width 56 height 25
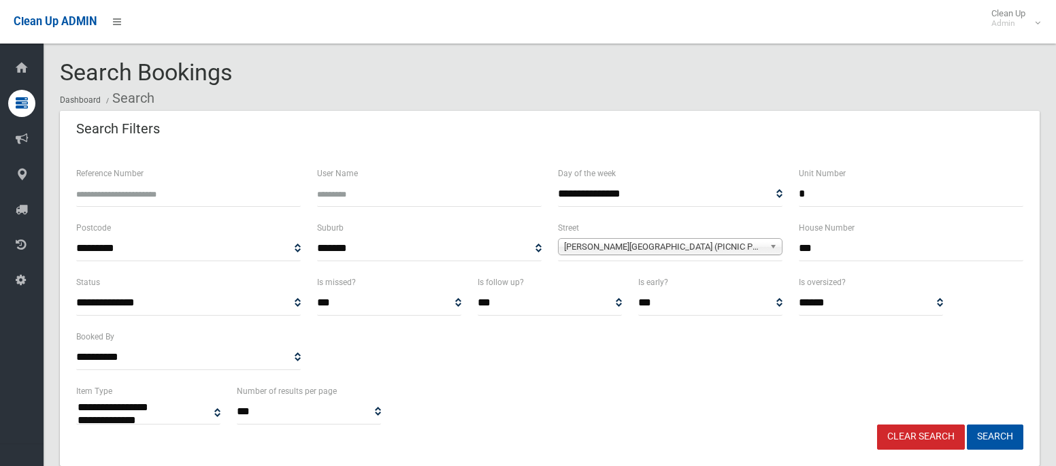
select select
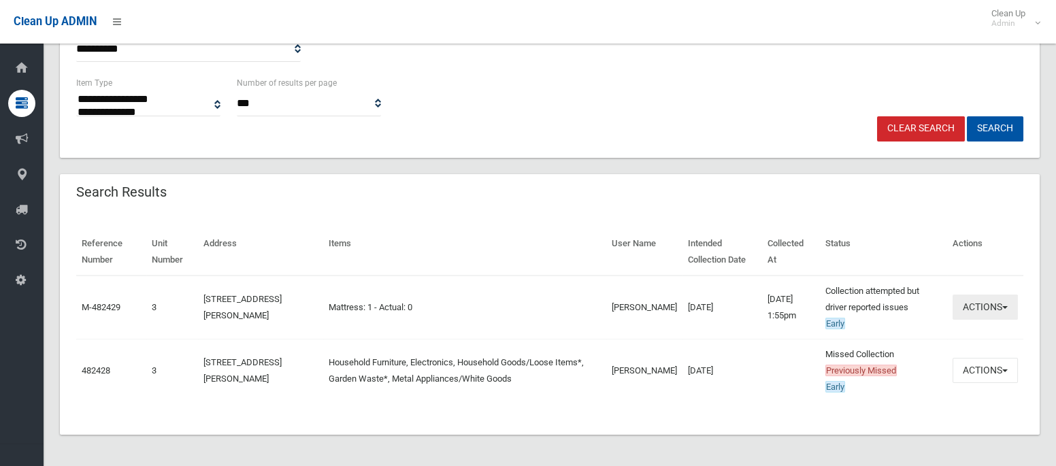
click at [973, 304] on button "Actions" at bounding box center [985, 307] width 65 height 25
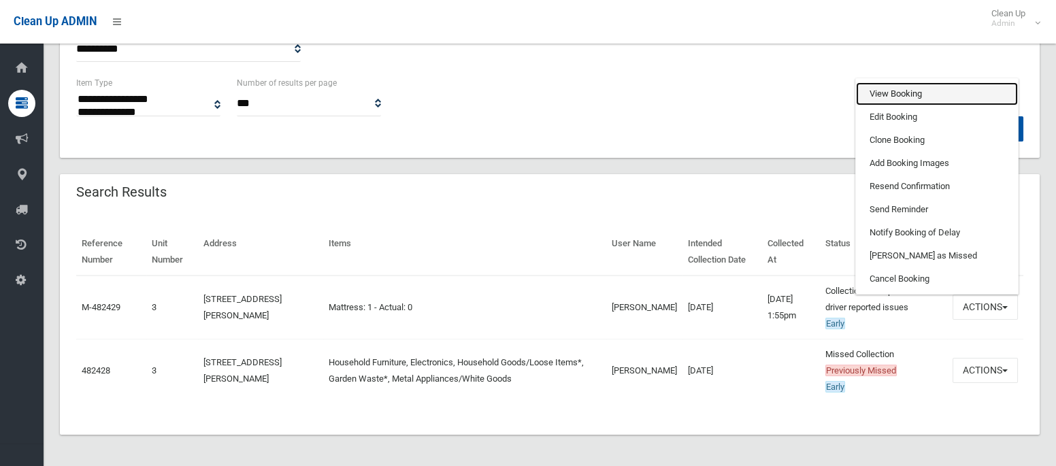
click at [873, 100] on link "View Booking" at bounding box center [937, 93] width 162 height 23
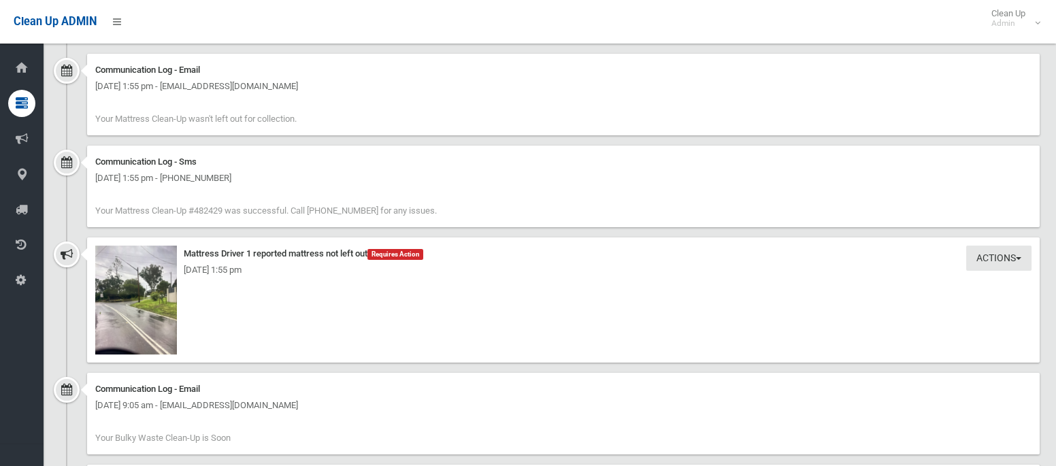
scroll to position [983, 0]
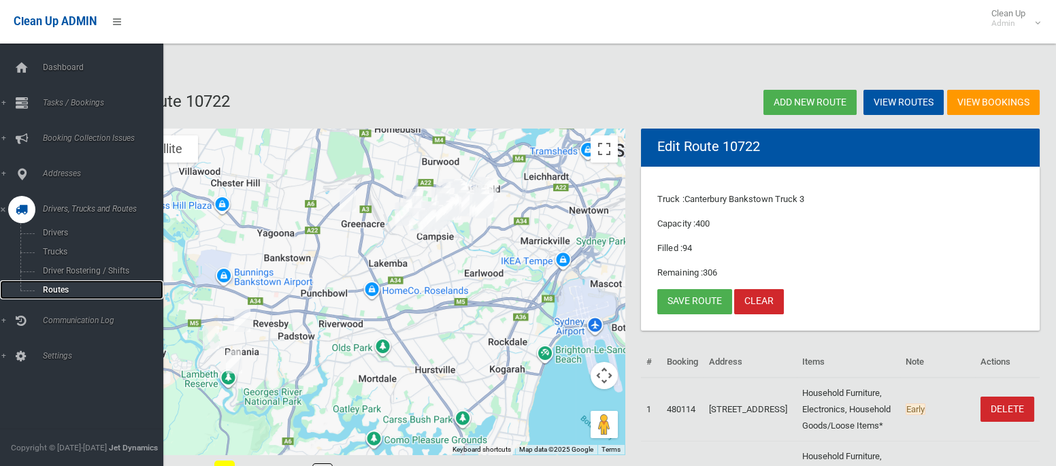
click at [55, 291] on span "Routes" at bounding box center [95, 290] width 113 height 10
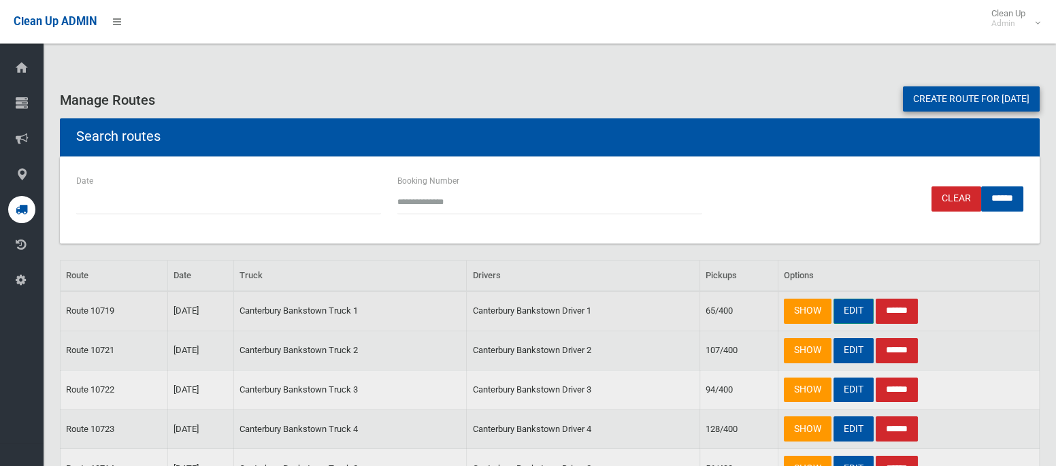
click at [845, 311] on link "EDIT" at bounding box center [854, 311] width 40 height 25
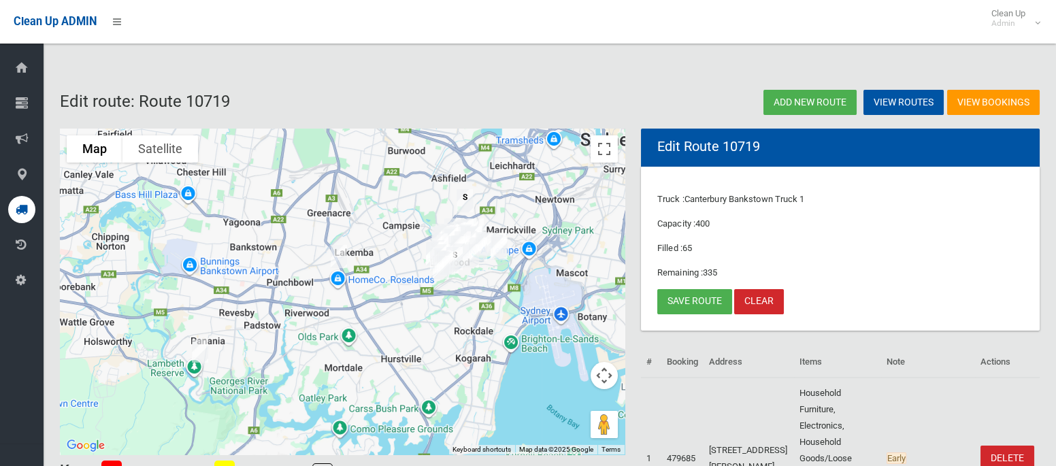
click at [200, 345] on img "3/755 Henry Lawson Drive, PICNIC POINT NSW 2213" at bounding box center [199, 351] width 27 height 34
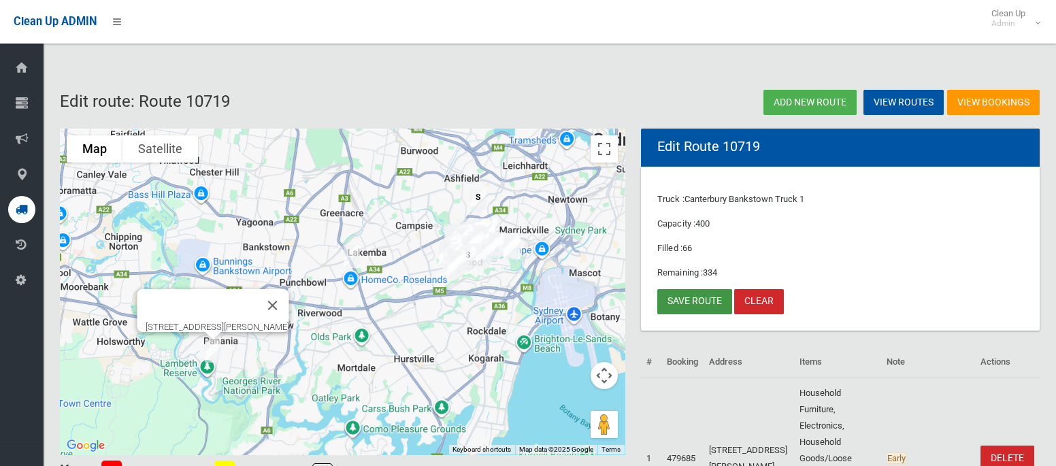
click at [682, 299] on link "Save route" at bounding box center [694, 301] width 75 height 25
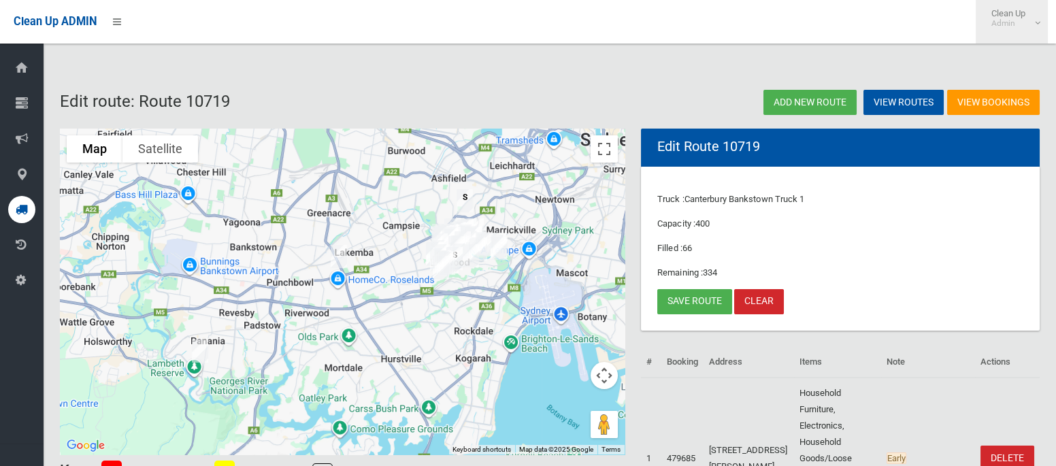
click at [1011, 22] on small "Admin" at bounding box center [1009, 23] width 34 height 10
click at [1002, 55] on link "Logout" at bounding box center [1012, 59] width 71 height 23
